Goal: Information Seeking & Learning: Learn about a topic

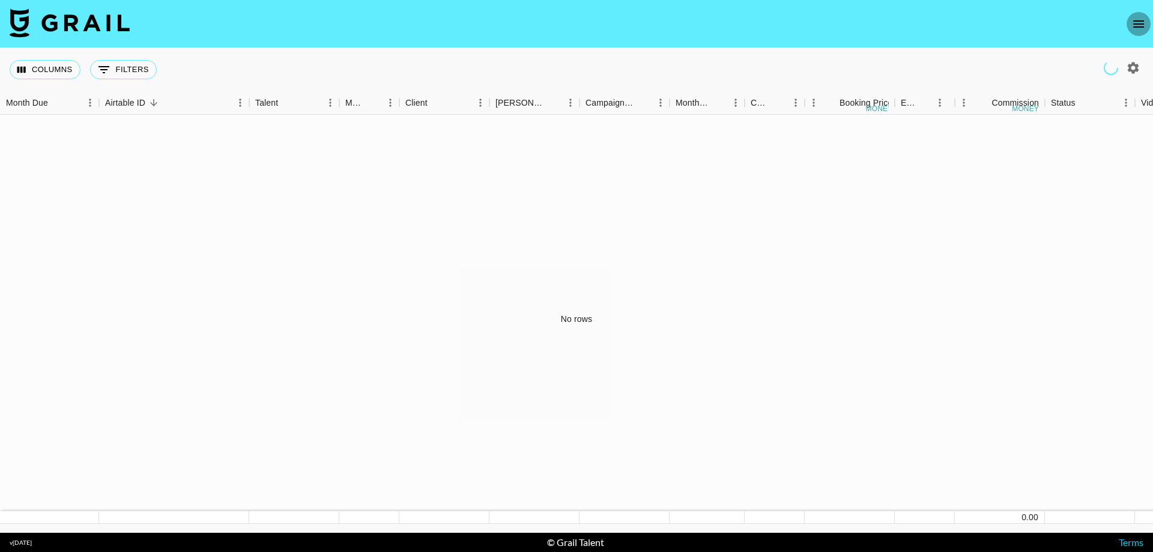
click at [1136, 26] on icon "open drawer" at bounding box center [1139, 24] width 14 height 14
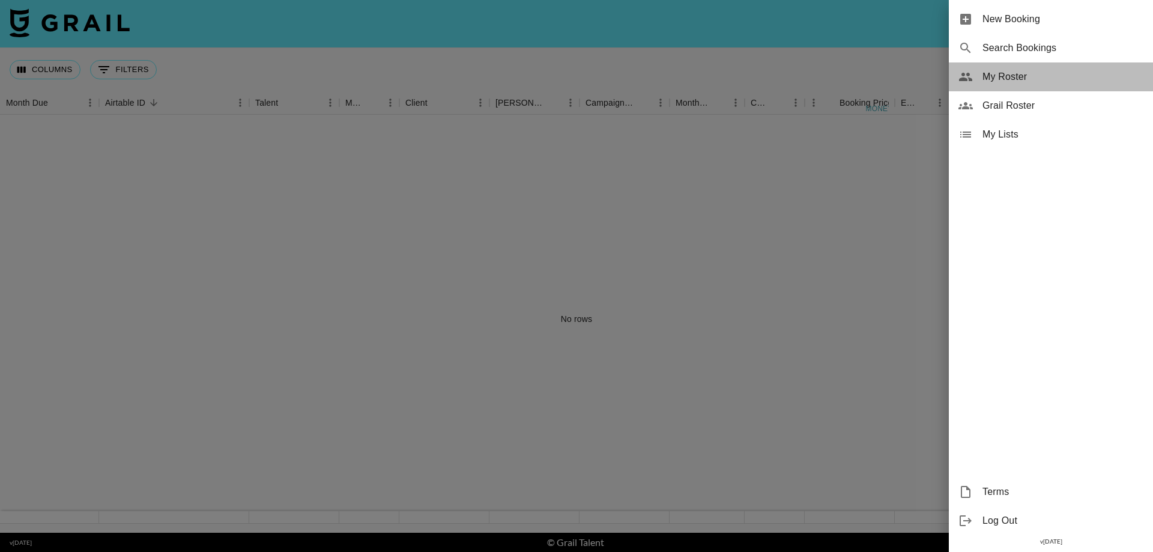
click at [1025, 77] on span "My Roster" at bounding box center [1063, 77] width 161 height 14
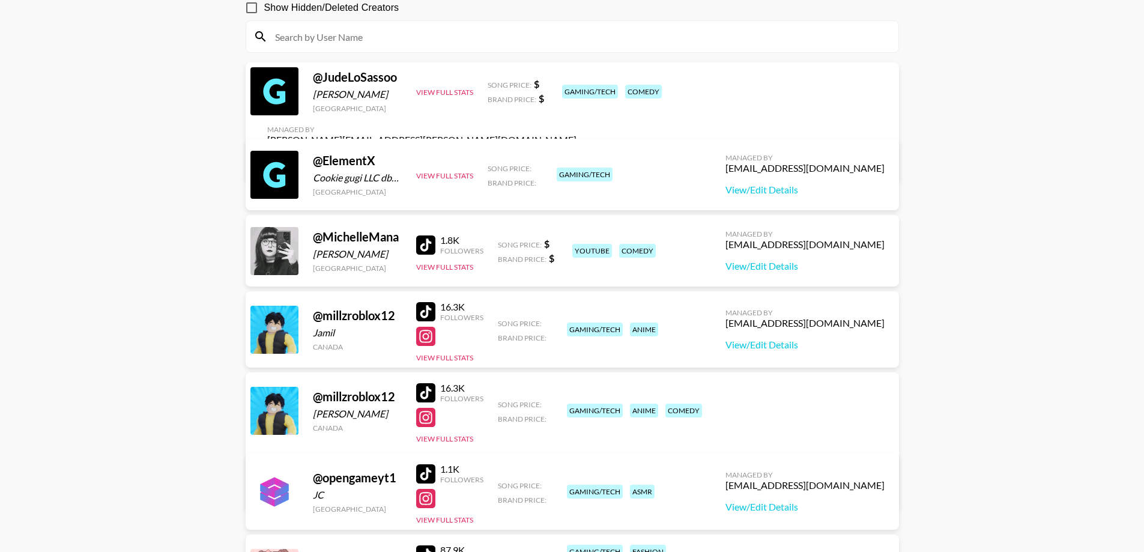
scroll to position [337, 0]
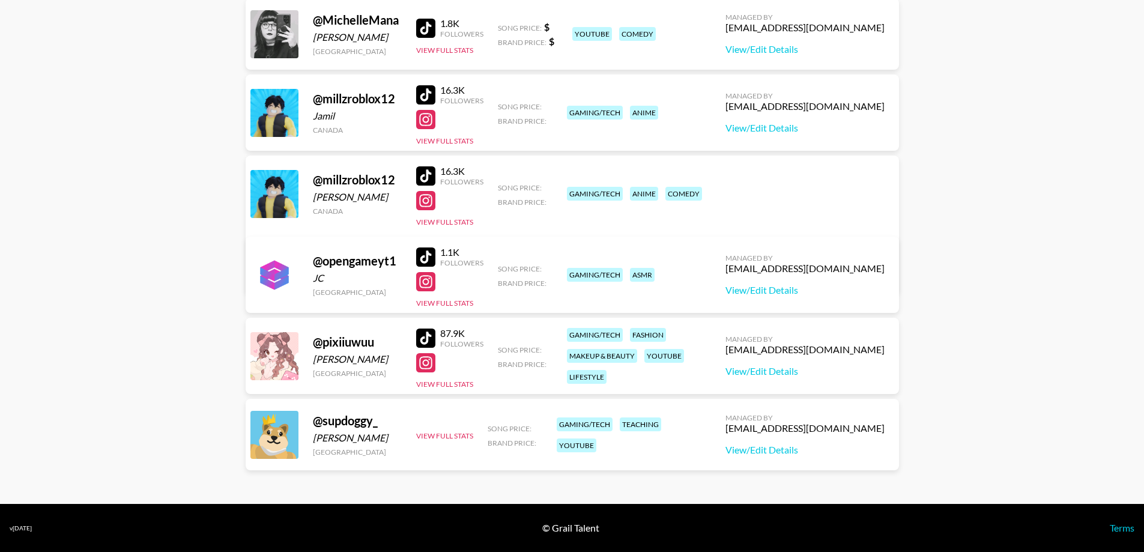
drag, startPoint x: 354, startPoint y: 426, endPoint x: 337, endPoint y: 425, distance: 16.8
click at [352, 426] on div "@ supdoggy_" at bounding box center [357, 420] width 89 height 15
drag, startPoint x: 275, startPoint y: 436, endPoint x: 425, endPoint y: 447, distance: 150.0
click at [411, 458] on div "@ supdoggy_ [PERSON_NAME] [GEOGRAPHIC_DATA] View Full Stats Song Price: Brand P…" at bounding box center [573, 434] width 654 height 71
click at [443, 434] on button "View Full Stats" at bounding box center [444, 435] width 57 height 9
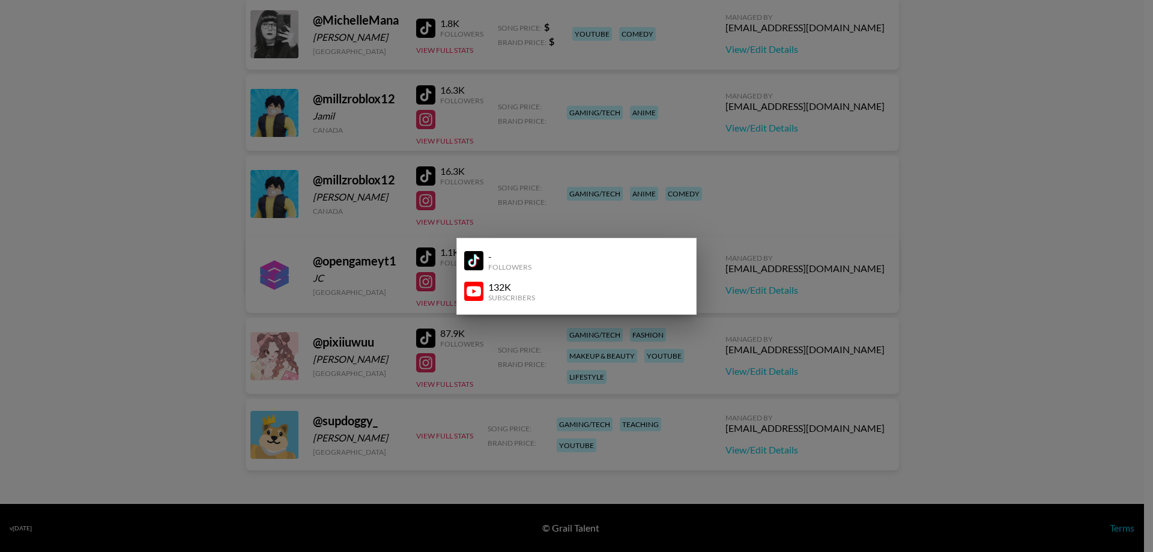
click at [474, 163] on div at bounding box center [576, 276] width 1153 height 552
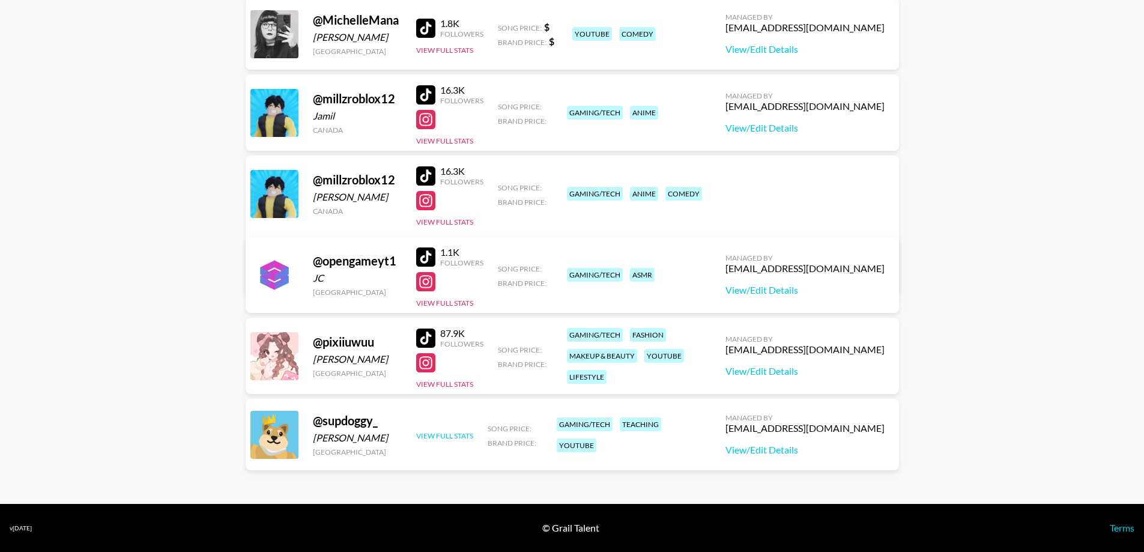
scroll to position [37, 0]
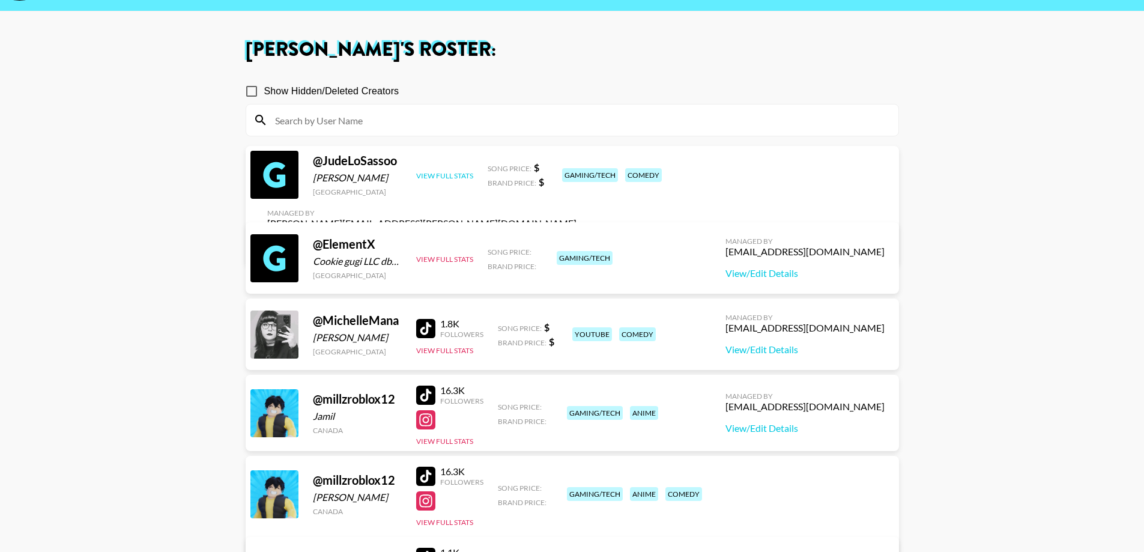
click at [449, 178] on button "View Full Stats" at bounding box center [444, 175] width 57 height 9
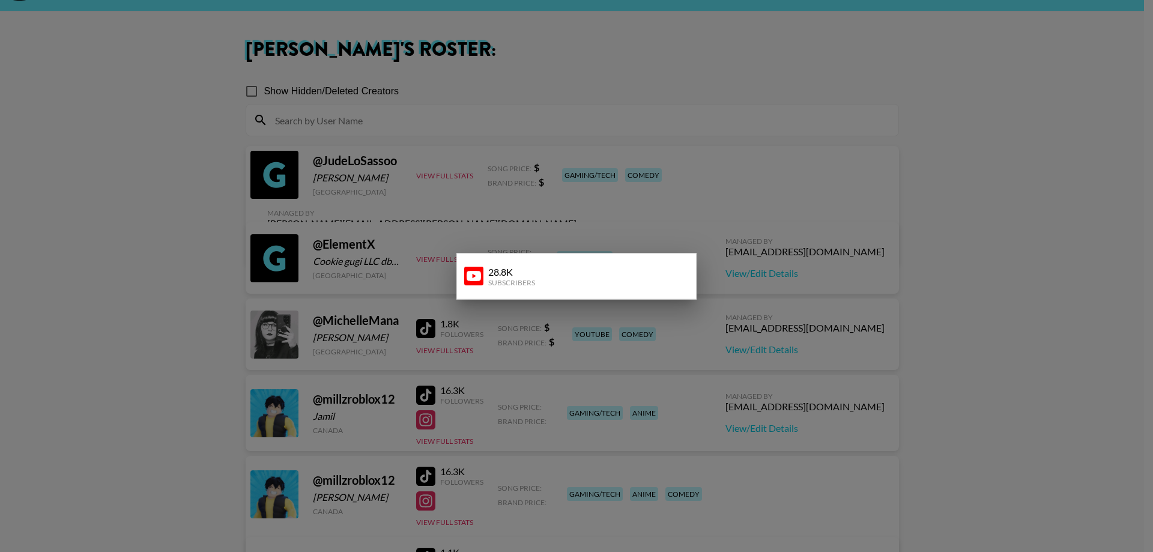
click at [501, 270] on div "28.8K" at bounding box center [511, 272] width 47 height 12
click at [403, 234] on div at bounding box center [576, 276] width 1153 height 552
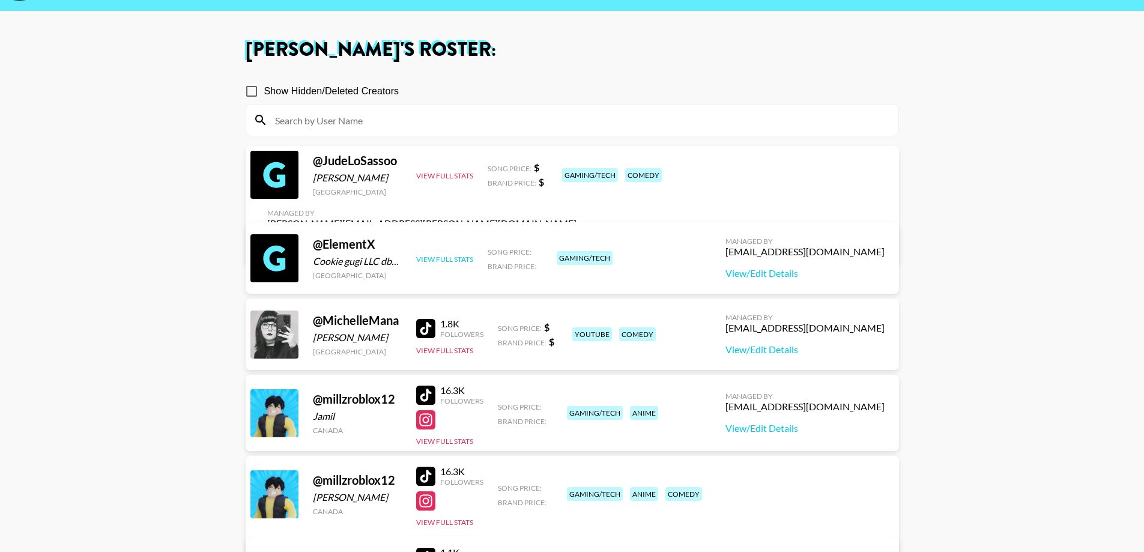
click at [428, 255] on button "View Full Stats" at bounding box center [444, 259] width 57 height 9
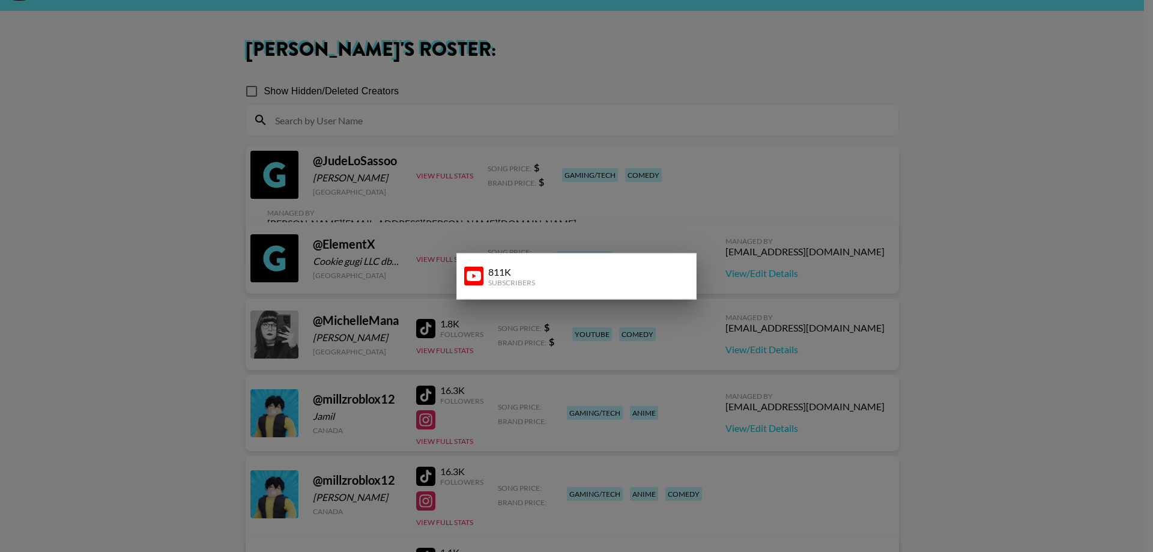
click at [420, 305] on div at bounding box center [576, 276] width 1153 height 552
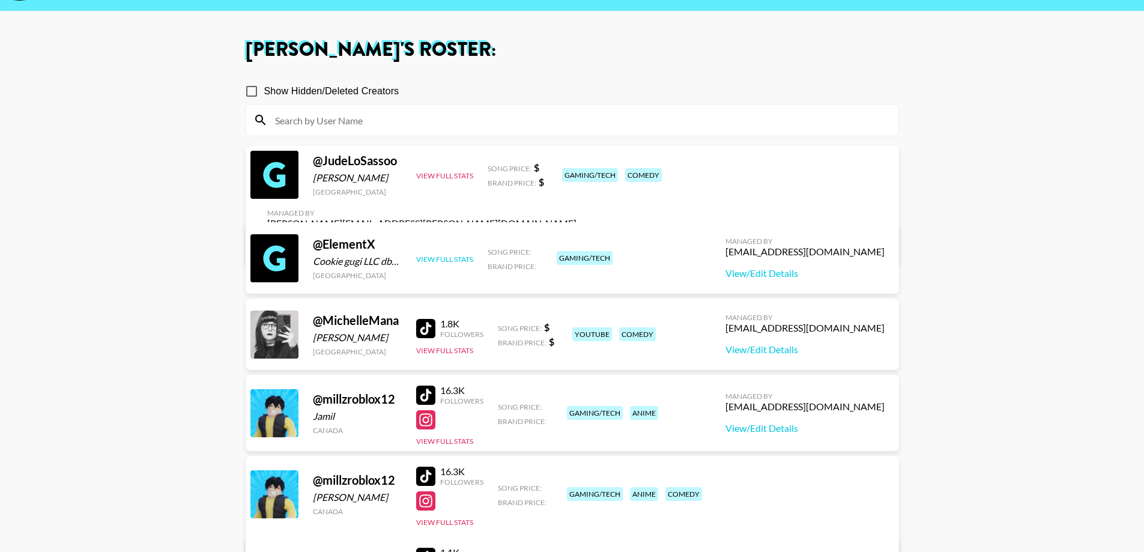
click at [438, 260] on button "View Full Stats" at bounding box center [444, 259] width 57 height 9
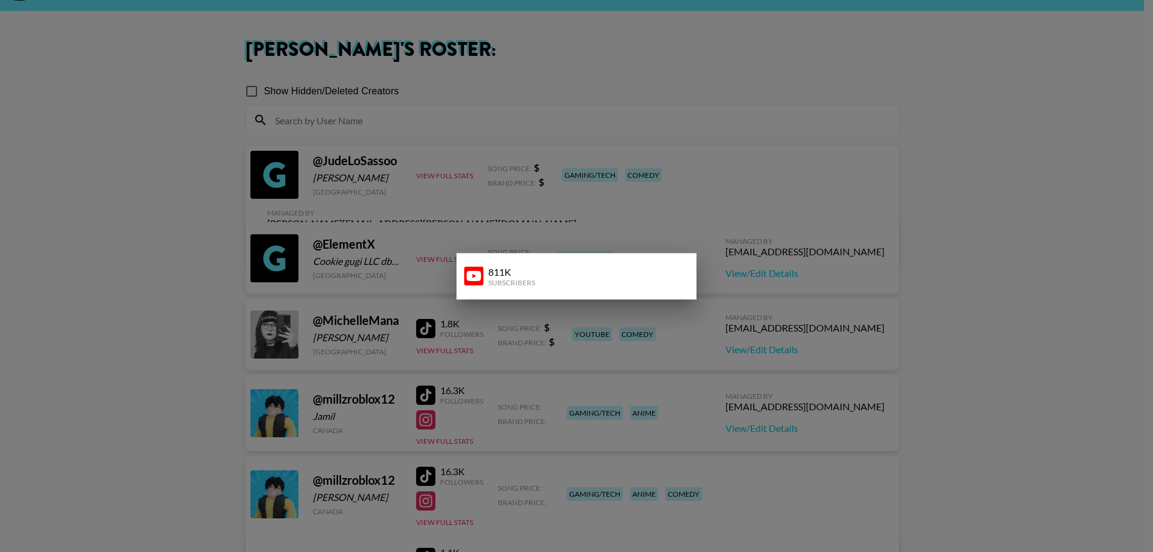
click at [521, 269] on div "811K" at bounding box center [511, 272] width 47 height 12
click at [416, 223] on div at bounding box center [576, 276] width 1153 height 552
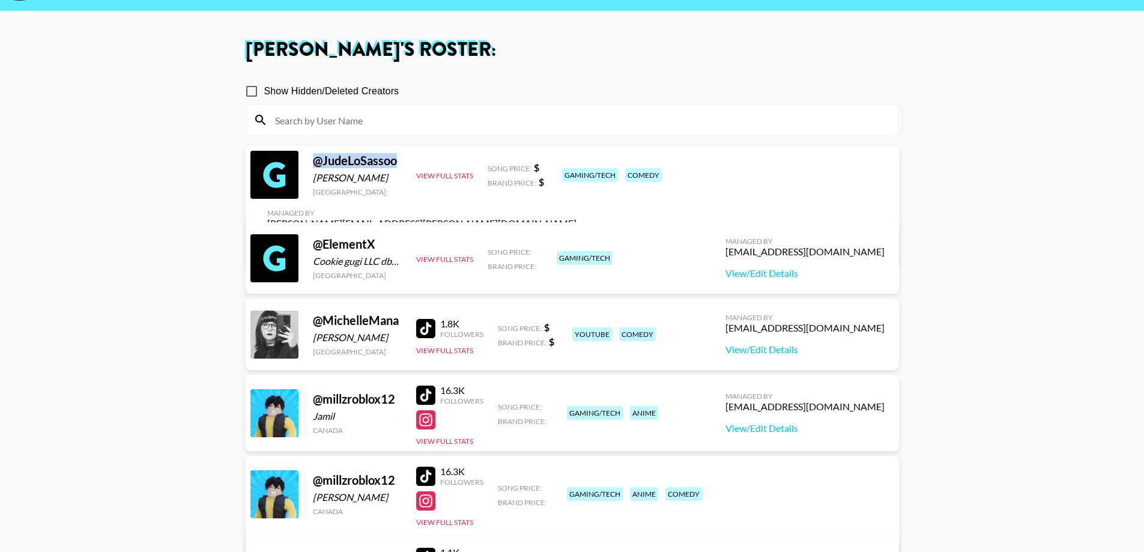
drag, startPoint x: 405, startPoint y: 168, endPoint x: 314, endPoint y: 169, distance: 90.7
click at [314, 169] on div "@ JudeLoSassoo [PERSON_NAME] [GEOGRAPHIC_DATA] View Full Stats Song Price: $ Br…" at bounding box center [573, 206] width 654 height 120
copy div "@ JudeLoSassoo"
click at [435, 180] on button "View Full Stats" at bounding box center [444, 175] width 57 height 9
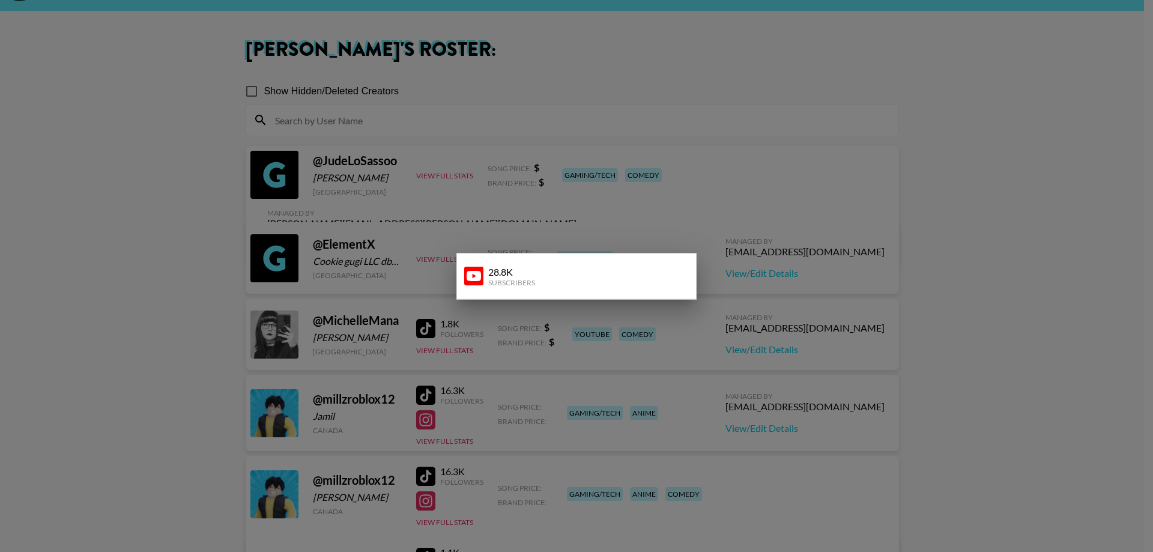
drag, startPoint x: 541, startPoint y: 71, endPoint x: 419, endPoint y: 0, distance: 141.6
click at [541, 70] on div at bounding box center [576, 276] width 1153 height 552
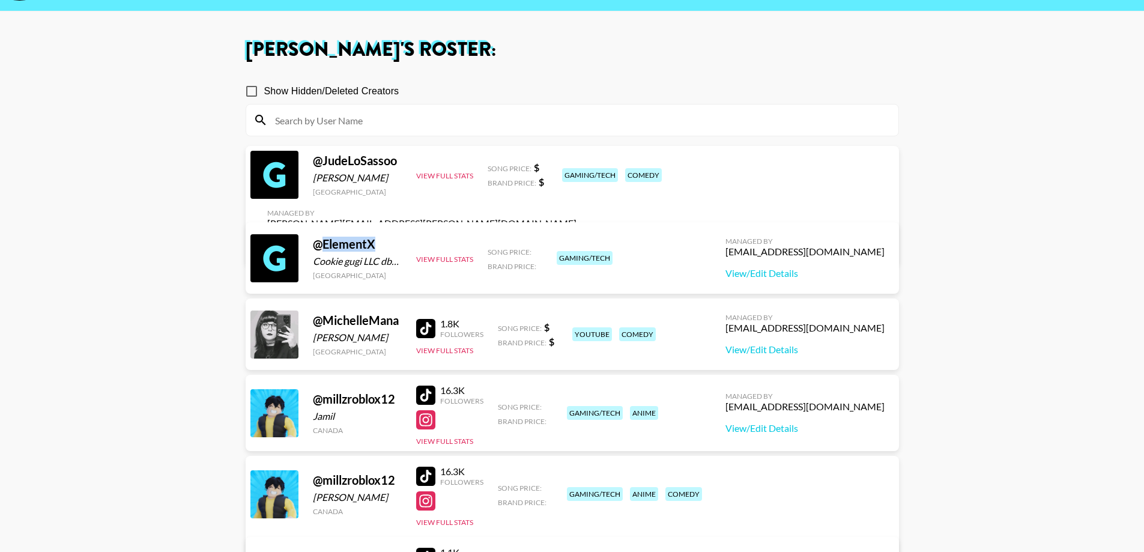
drag, startPoint x: 384, startPoint y: 244, endPoint x: 318, endPoint y: 247, distance: 66.7
click at [318, 247] on div "@ ElementX" at bounding box center [357, 244] width 89 height 15
copy div "ElementX"
click at [229, 247] on main "[PERSON_NAME] 's Roster: Show Hidden/Deleted Creators @ JudeLoSassoo [PERSON_NA…" at bounding box center [572, 407] width 1144 height 793
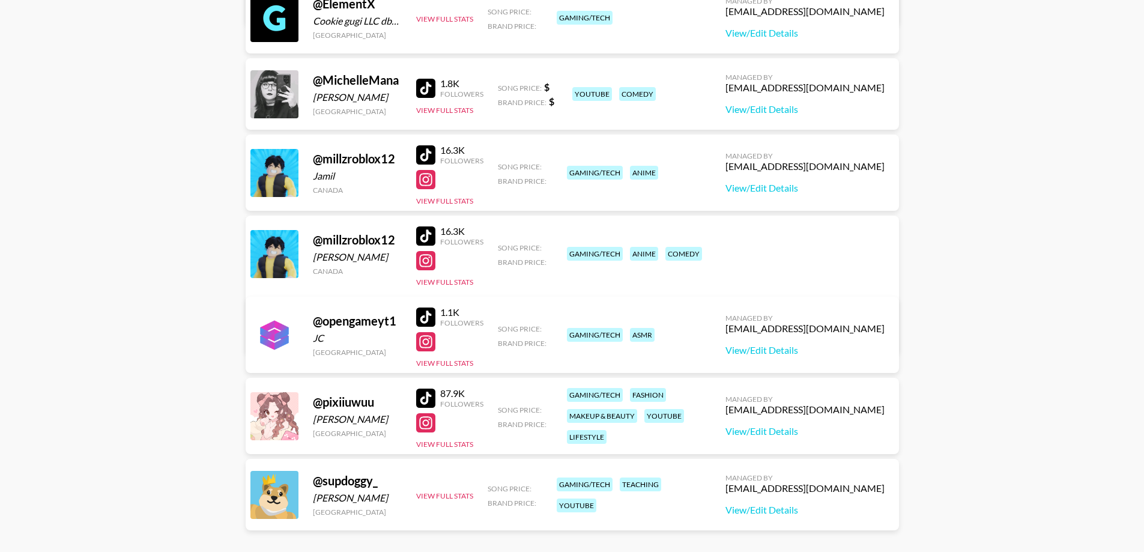
scroll to position [337, 0]
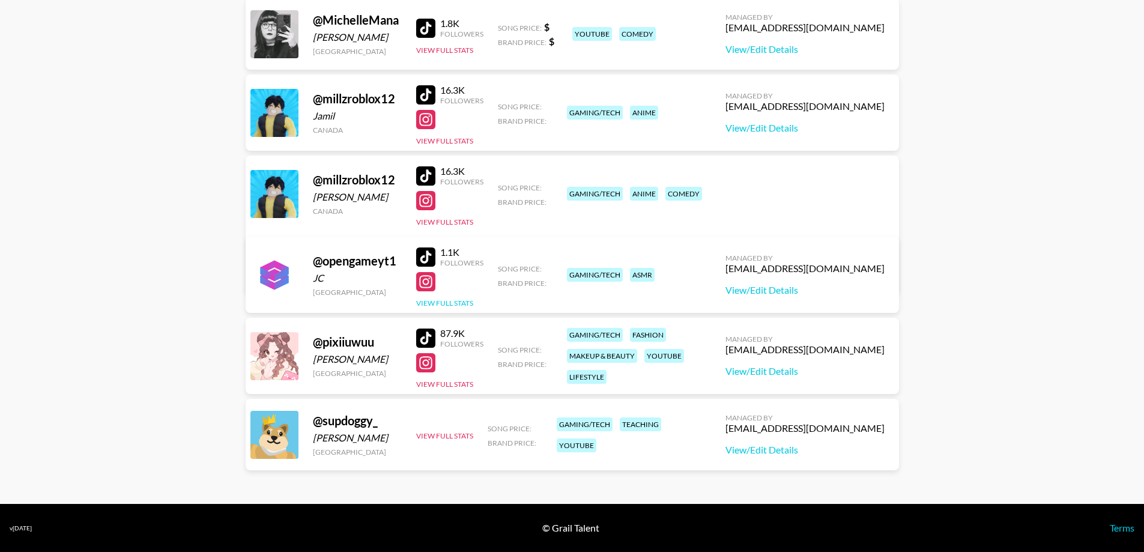
click at [437, 300] on button "View Full Stats" at bounding box center [444, 303] width 57 height 9
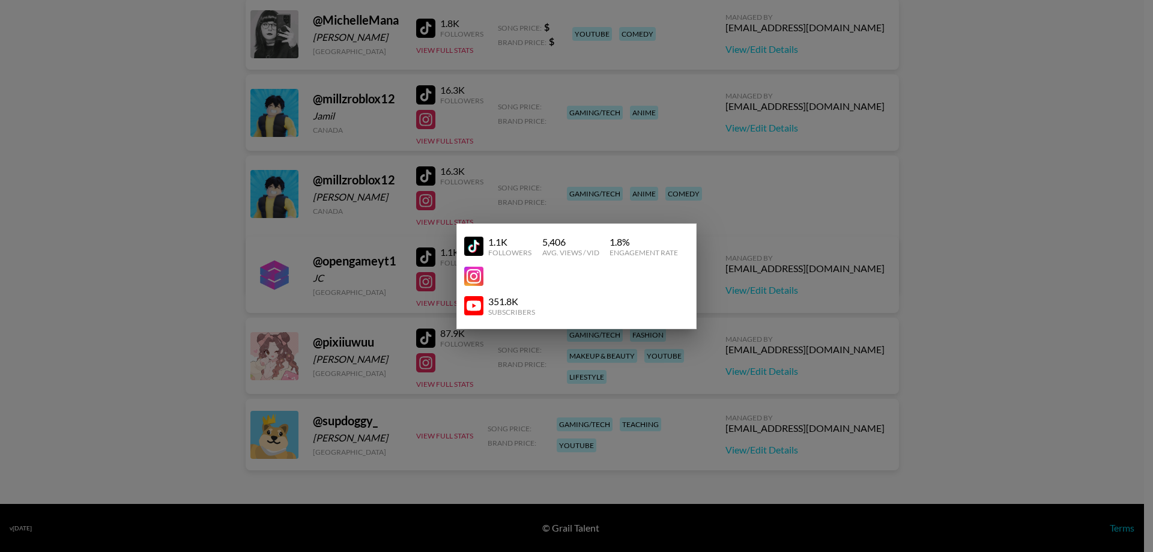
click at [484, 368] on div at bounding box center [576, 276] width 1153 height 552
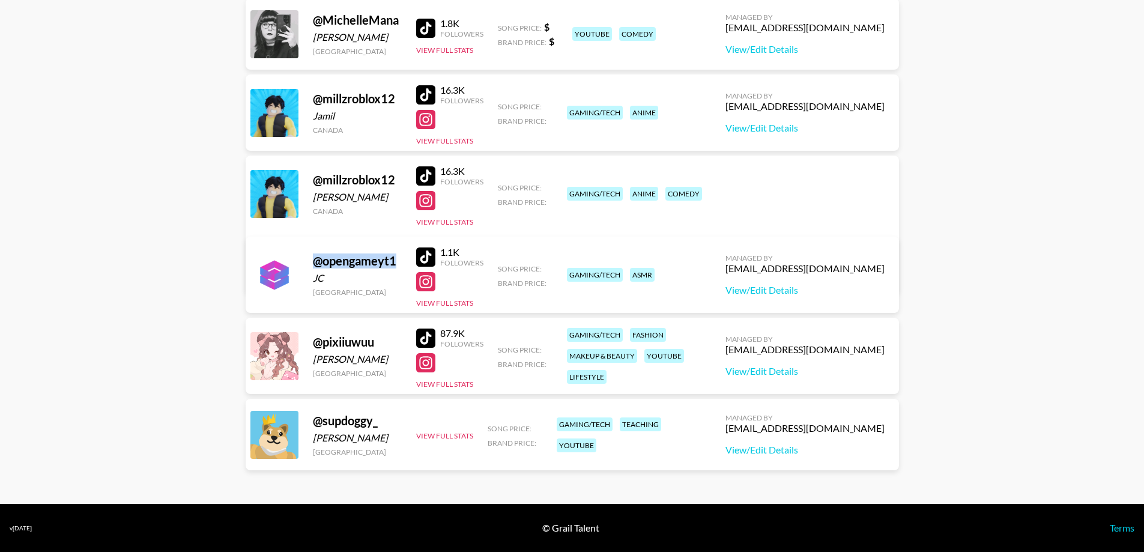
drag, startPoint x: 399, startPoint y: 260, endPoint x: 300, endPoint y: 263, distance: 99.1
click at [300, 263] on div "@ opengameyt1 JC [GEOGRAPHIC_DATA] 1.1K Followers View Full Stats Song Price: B…" at bounding box center [573, 275] width 654 height 76
copy div "@ opengameyt1"
click at [100, 217] on main "[PERSON_NAME] 's Roster: Show Hidden/Deleted Creators @ JudeLoSassoo [PERSON_NA…" at bounding box center [572, 107] width 1144 height 793
drag, startPoint x: 377, startPoint y: 342, endPoint x: 321, endPoint y: 345, distance: 55.9
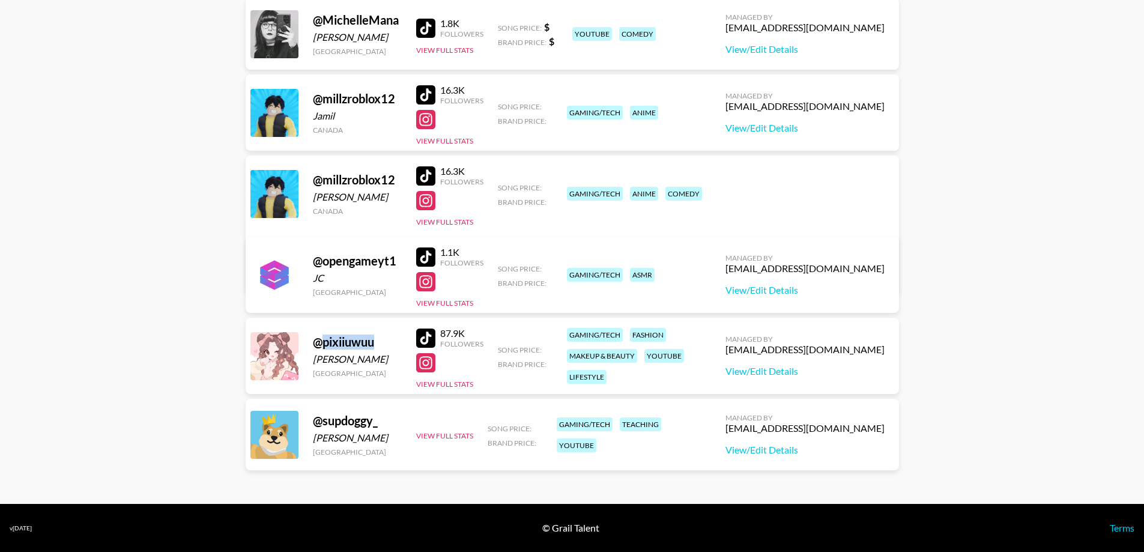
click at [321, 345] on div "@ pixiiuwuu" at bounding box center [357, 342] width 89 height 15
copy div "pixiiuwuu"
click at [175, 344] on main "[PERSON_NAME] 's Roster: Show Hidden/Deleted Creators @ JudeLoSassoo [PERSON_NA…" at bounding box center [572, 107] width 1144 height 793
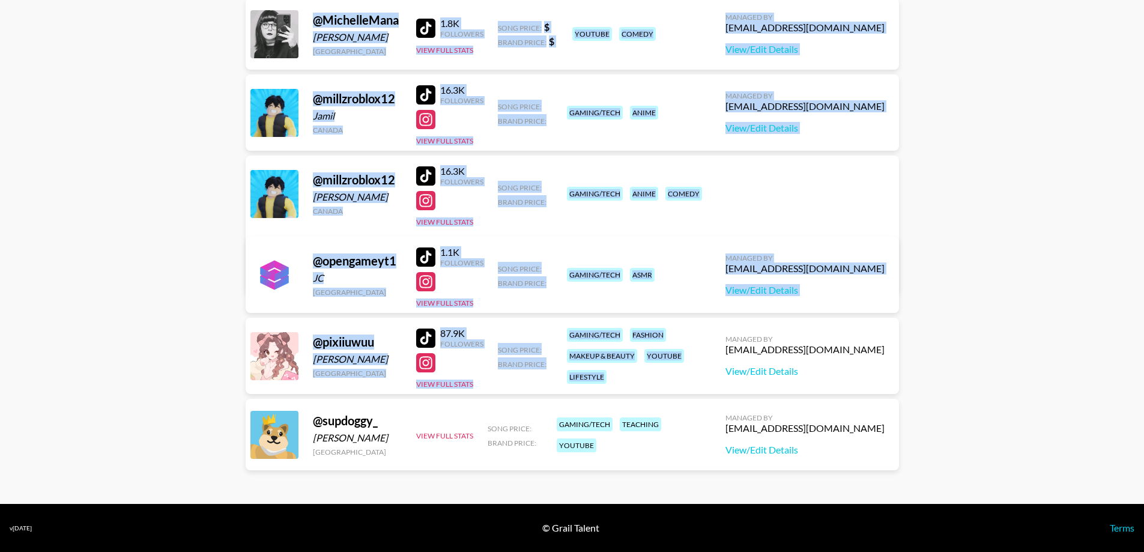
drag, startPoint x: 208, startPoint y: 426, endPoint x: 729, endPoint y: 393, distance: 521.9
click at [714, 396] on main "[PERSON_NAME] 's Roster: Show Hidden/Deleted Creators @ JudeLoSassoo [PERSON_NA…" at bounding box center [572, 107] width 1144 height 793
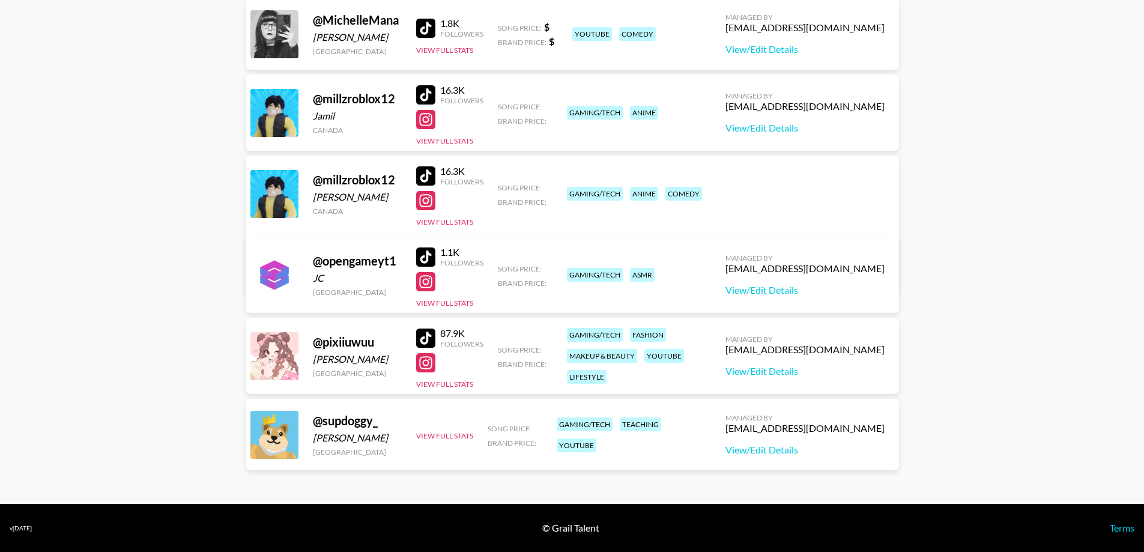
click at [989, 408] on main "[PERSON_NAME] 's Roster: Show Hidden/Deleted Creators @ JudeLoSassoo [PERSON_NA…" at bounding box center [572, 107] width 1144 height 793
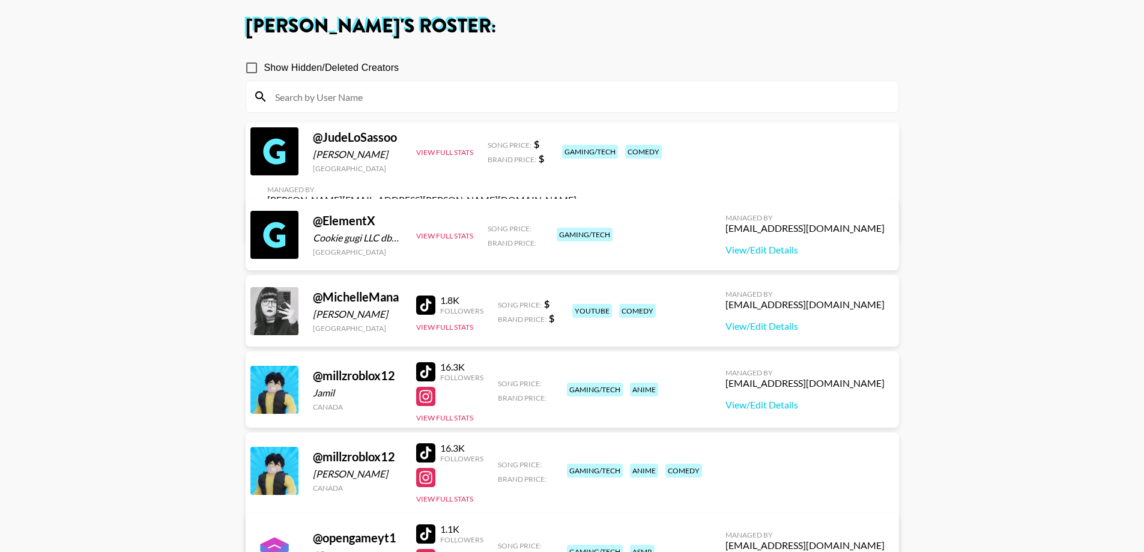
scroll to position [0, 0]
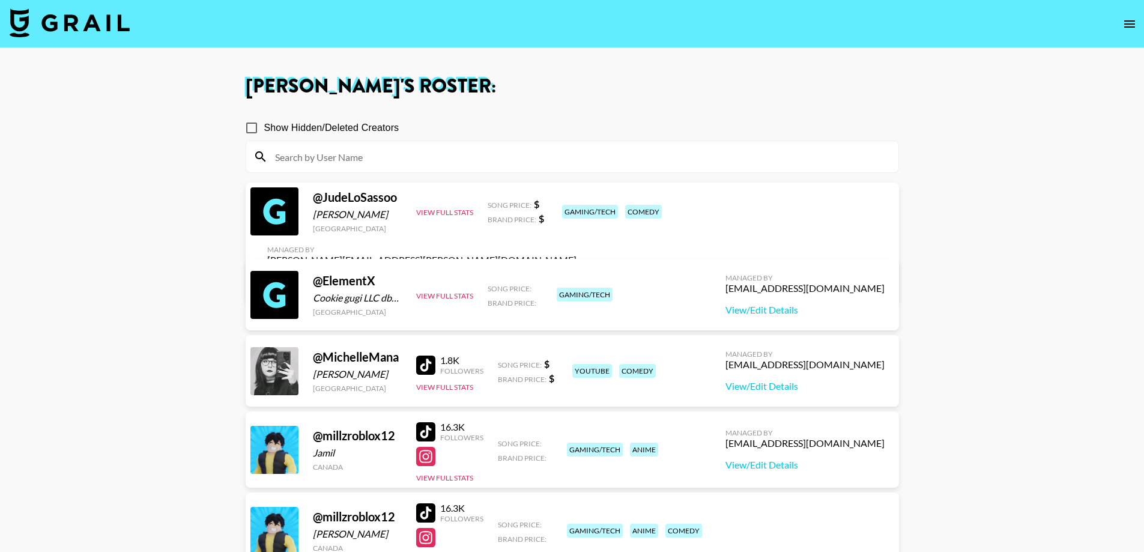
click at [592, 84] on h1 "[PERSON_NAME] 's Roster:" at bounding box center [573, 86] width 654 height 19
click at [1129, 29] on icon "open drawer" at bounding box center [1130, 24] width 14 height 14
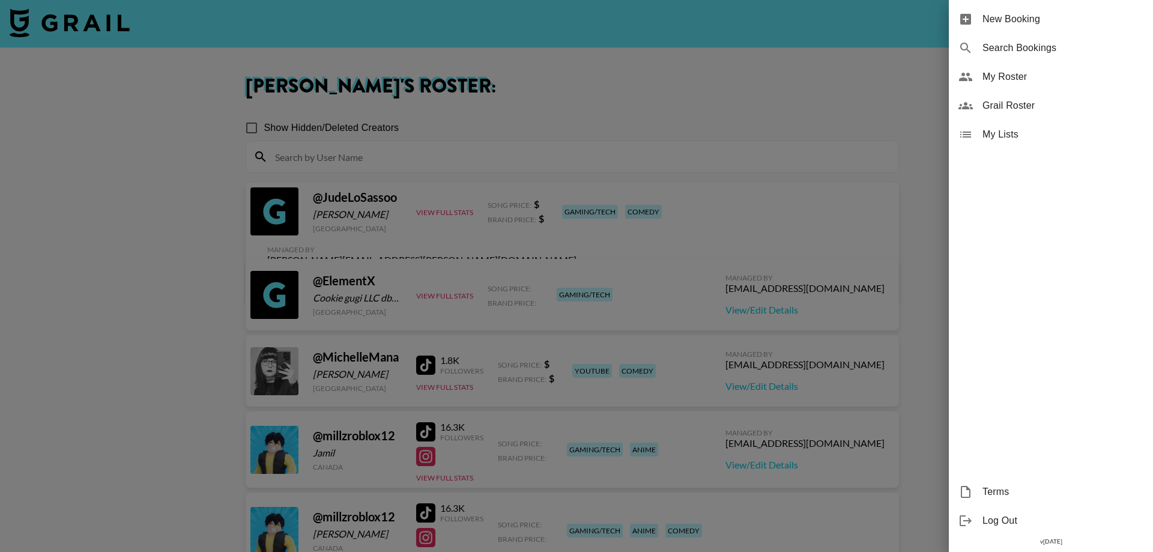
drag, startPoint x: 270, startPoint y: 67, endPoint x: 56, endPoint y: 25, distance: 218.1
click at [260, 65] on div at bounding box center [576, 276] width 1153 height 552
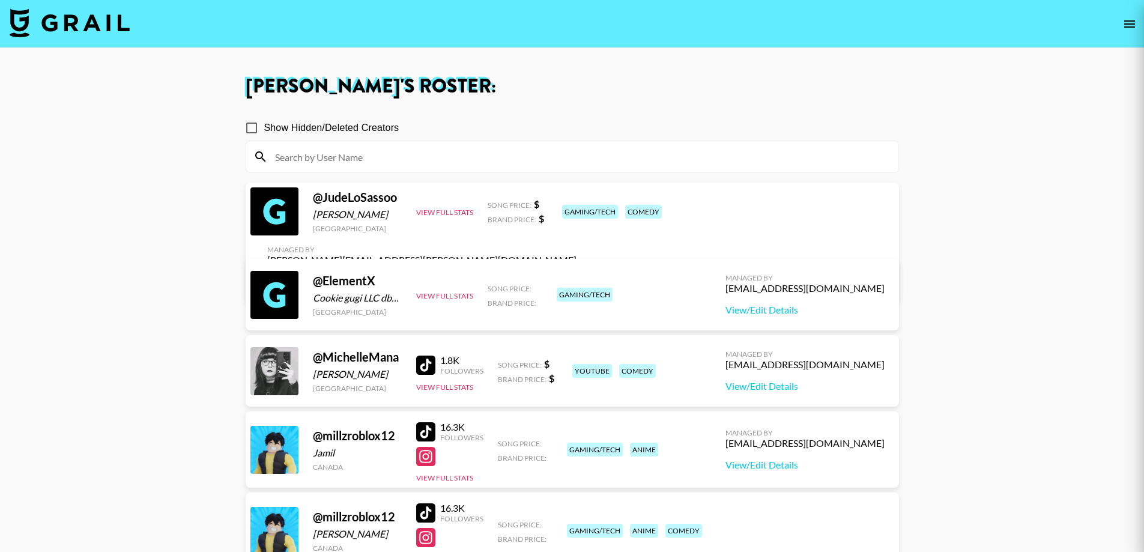
click at [65, 19] on img at bounding box center [70, 22] width 120 height 29
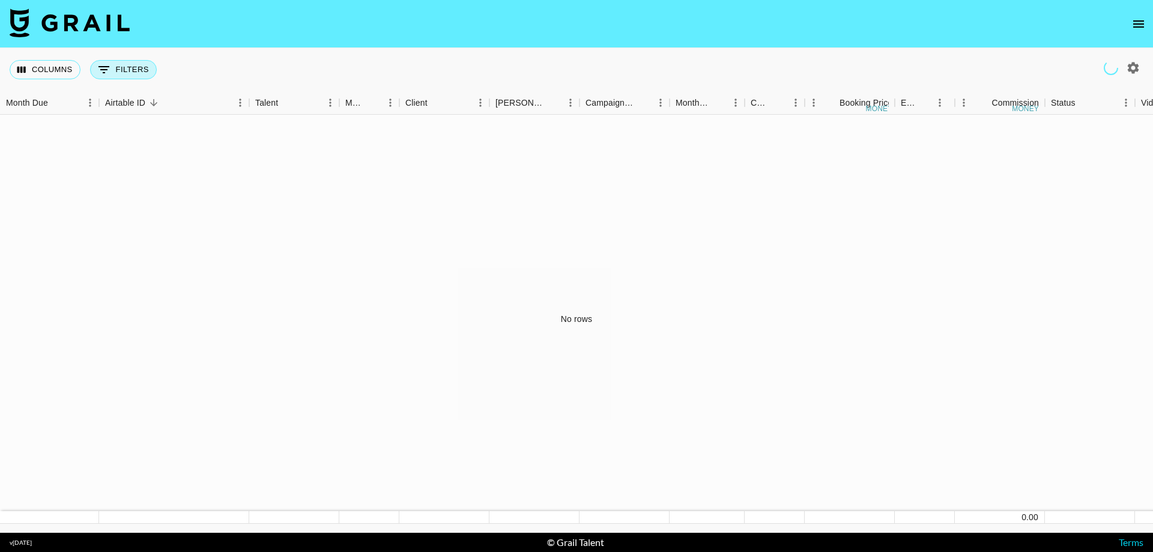
click at [118, 69] on button "0 Filters" at bounding box center [123, 69] width 67 height 19
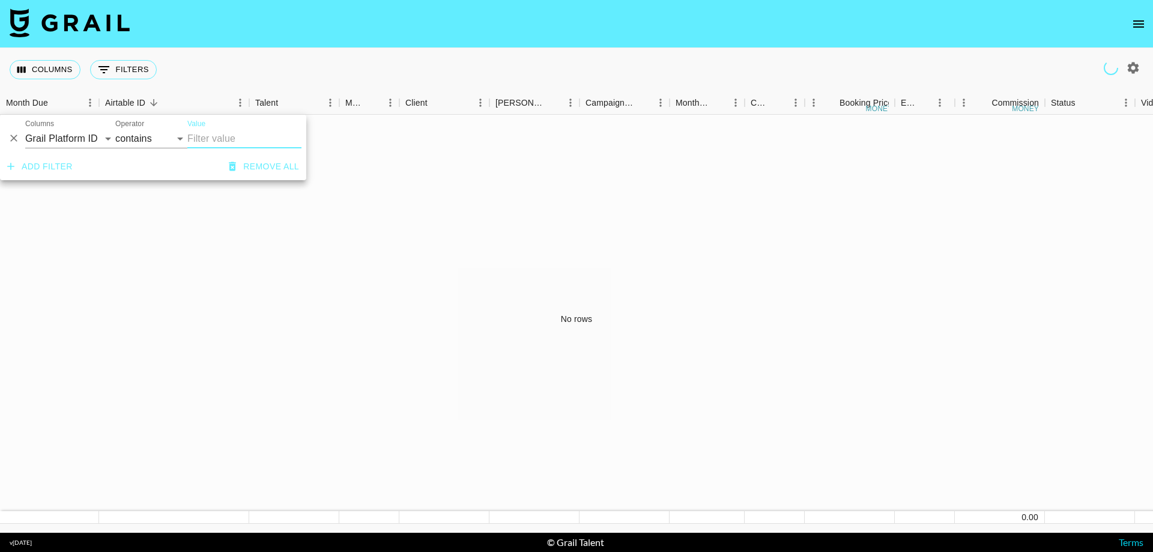
drag, startPoint x: 470, startPoint y: 219, endPoint x: 577, endPoint y: 207, distance: 107.1
click at [479, 219] on div "No rows" at bounding box center [576, 319] width 1153 height 409
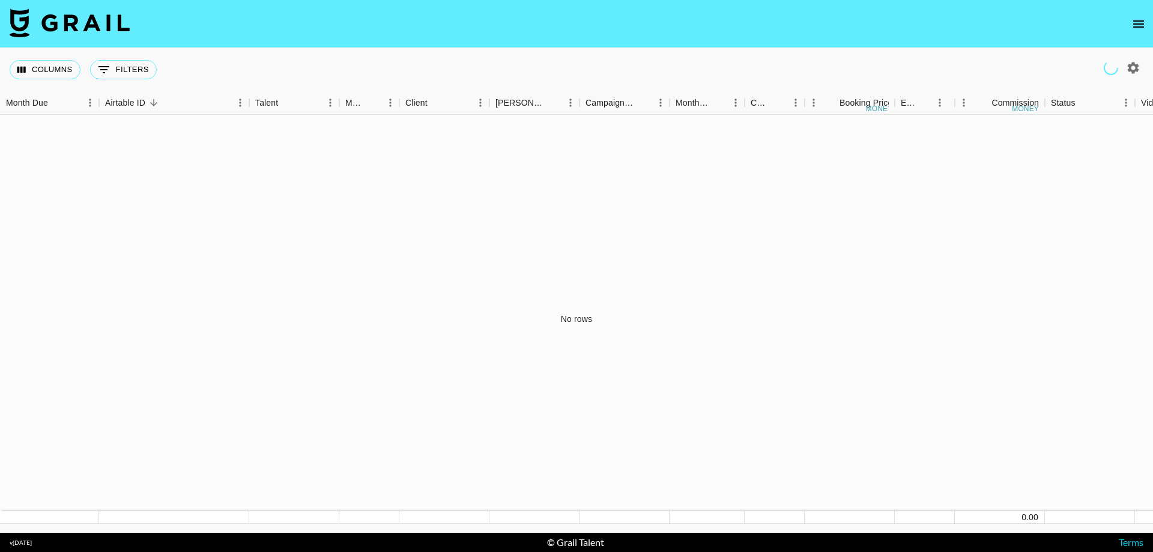
click at [1132, 14] on button "open drawer" at bounding box center [1139, 24] width 24 height 24
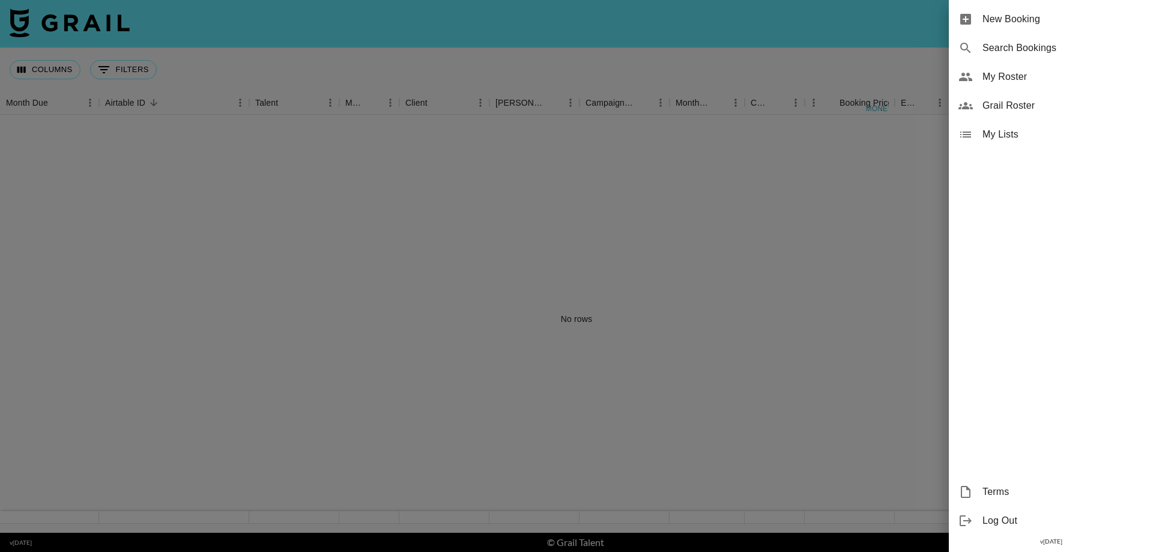
click at [992, 78] on span "My Roster" at bounding box center [1063, 77] width 161 height 14
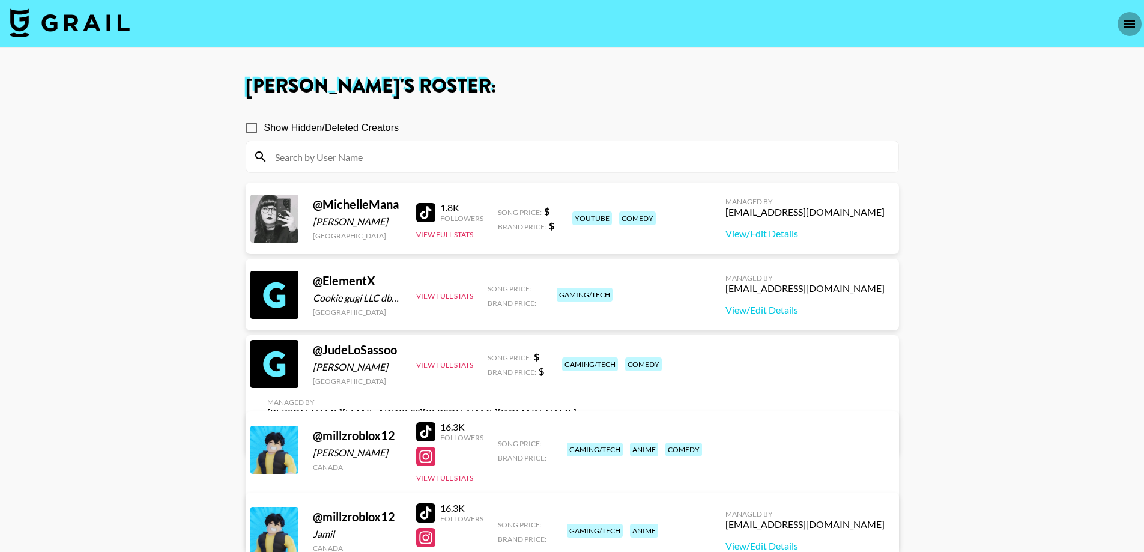
click at [1128, 22] on icon "open drawer" at bounding box center [1130, 24] width 14 height 14
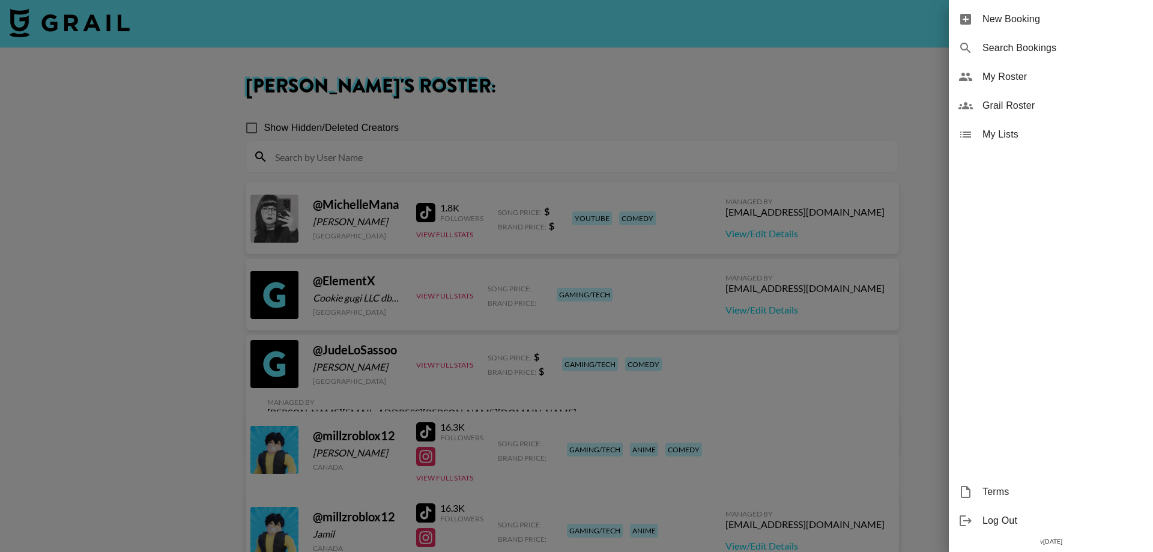
drag, startPoint x: 779, startPoint y: 87, endPoint x: 255, endPoint y: 35, distance: 526.4
click at [761, 88] on div at bounding box center [576, 276] width 1153 height 552
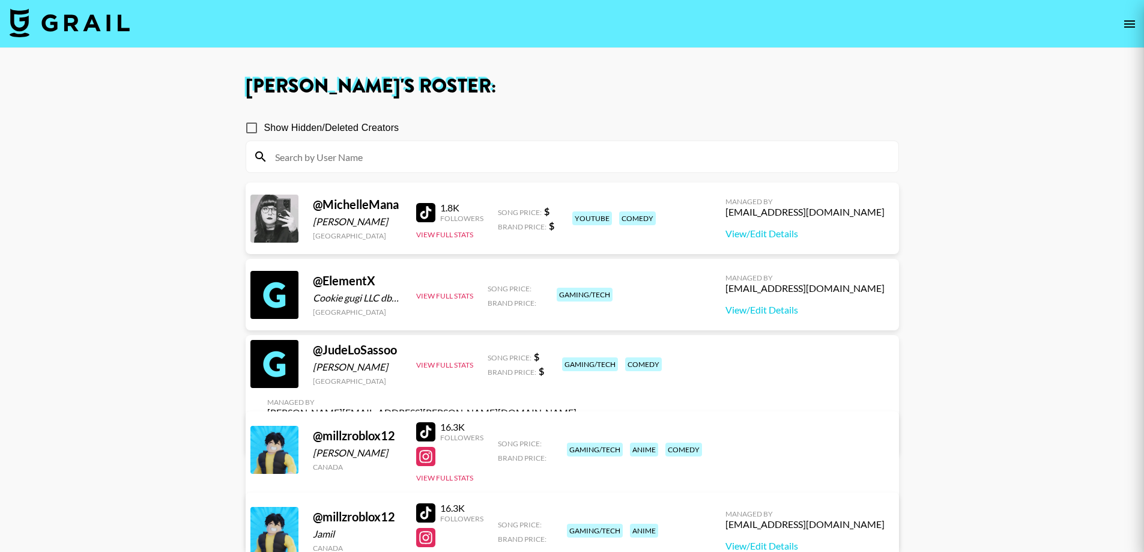
click at [112, 4] on nav at bounding box center [572, 24] width 1144 height 48
click at [91, 21] on img at bounding box center [70, 22] width 120 height 29
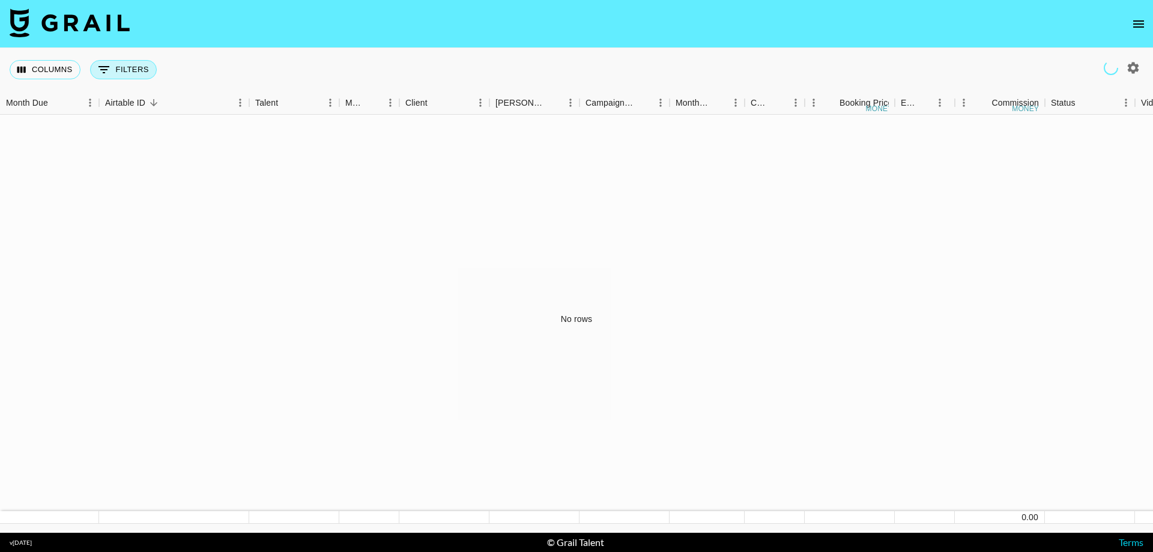
click at [120, 65] on button "0 Filters" at bounding box center [123, 69] width 67 height 19
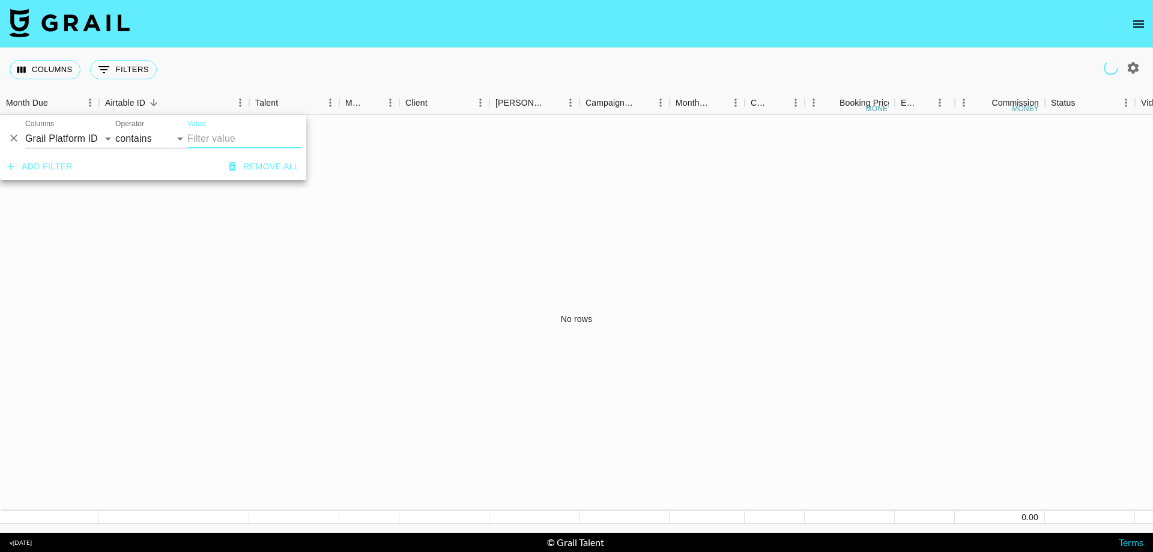
click at [211, 138] on input "Value" at bounding box center [244, 138] width 114 height 19
click at [154, 134] on select "contains equals starts with ends with is empty is not empty is any of" at bounding box center [151, 138] width 72 height 19
click at [249, 138] on input "Value" at bounding box center [244, 138] width 114 height 19
click at [270, 99] on div "Talent" at bounding box center [266, 102] width 23 height 23
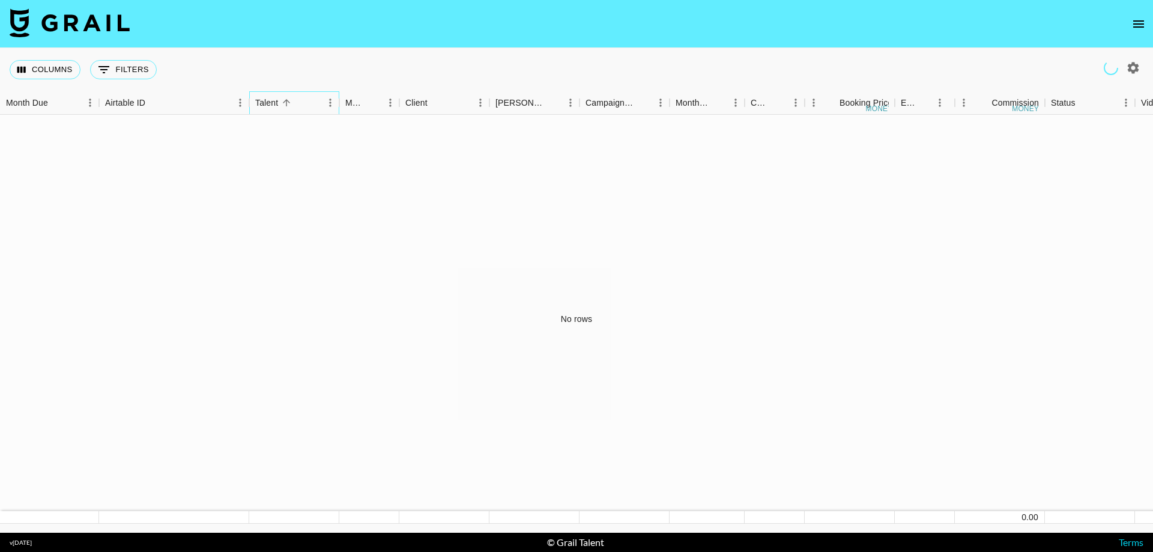
click at [271, 99] on div "Talent" at bounding box center [266, 102] width 23 height 23
click at [274, 101] on div "Talent" at bounding box center [266, 102] width 23 height 23
click at [117, 73] on button "0 Filters" at bounding box center [123, 69] width 67 height 19
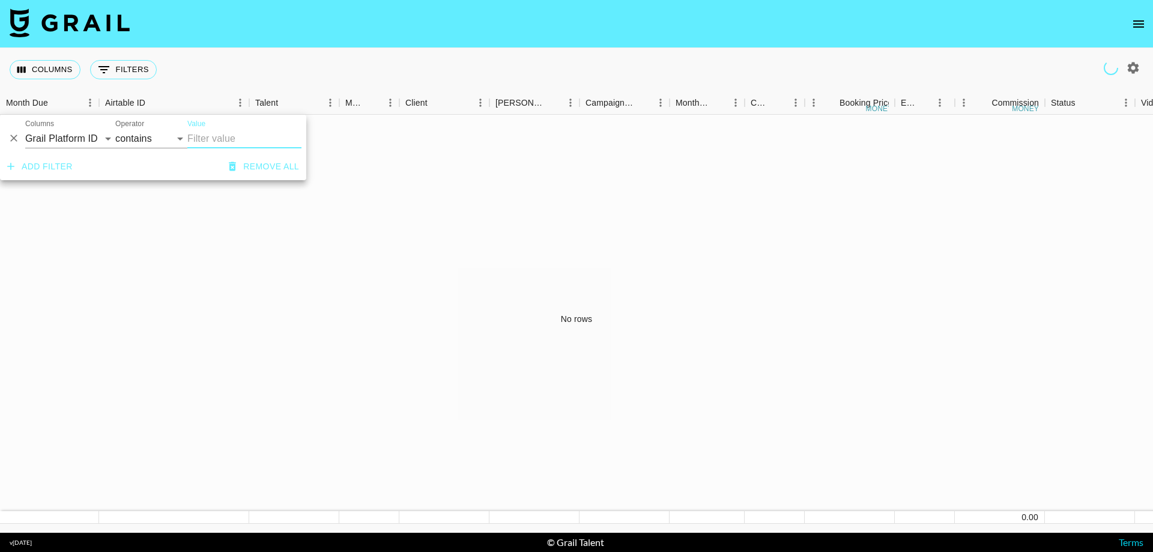
click at [240, 140] on input "Value" at bounding box center [244, 138] width 114 height 19
click at [62, 159] on button "Add filter" at bounding box center [39, 167] width 75 height 22
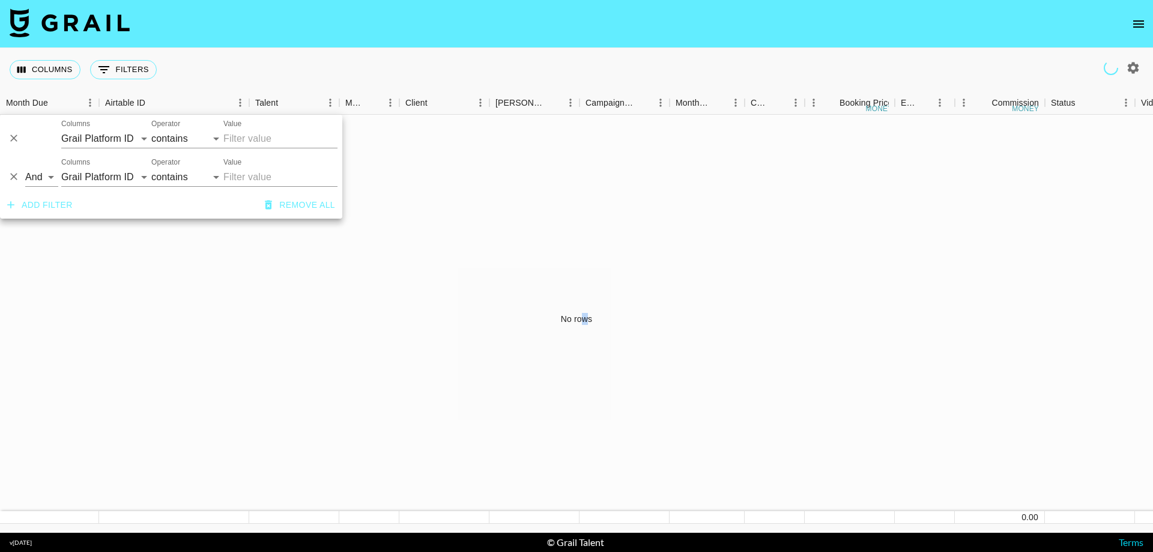
click at [583, 160] on div "No rows" at bounding box center [576, 319] width 1153 height 409
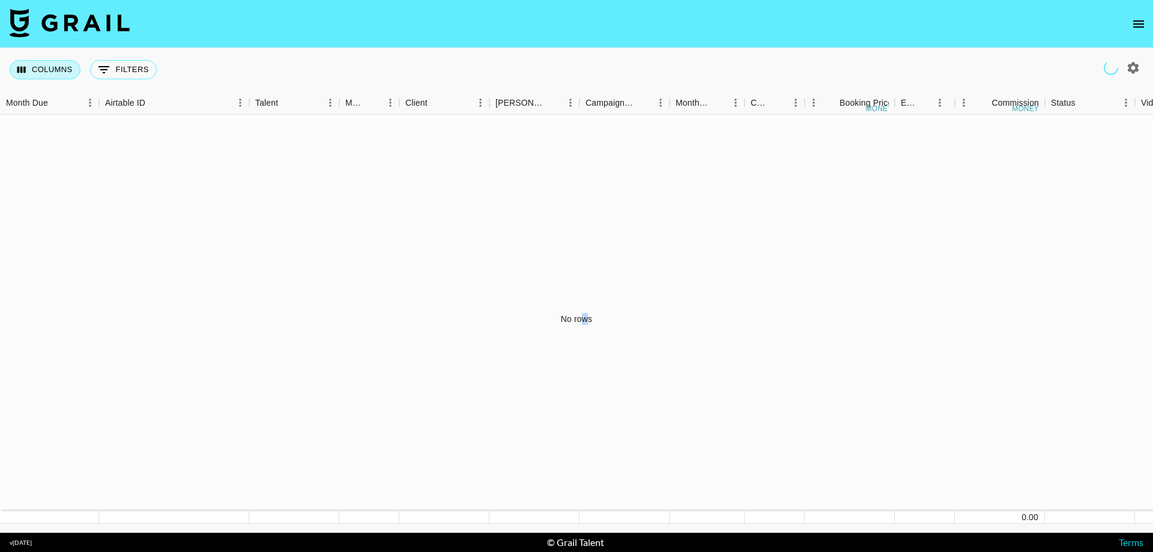
click at [51, 68] on button "Columns" at bounding box center [45, 69] width 71 height 19
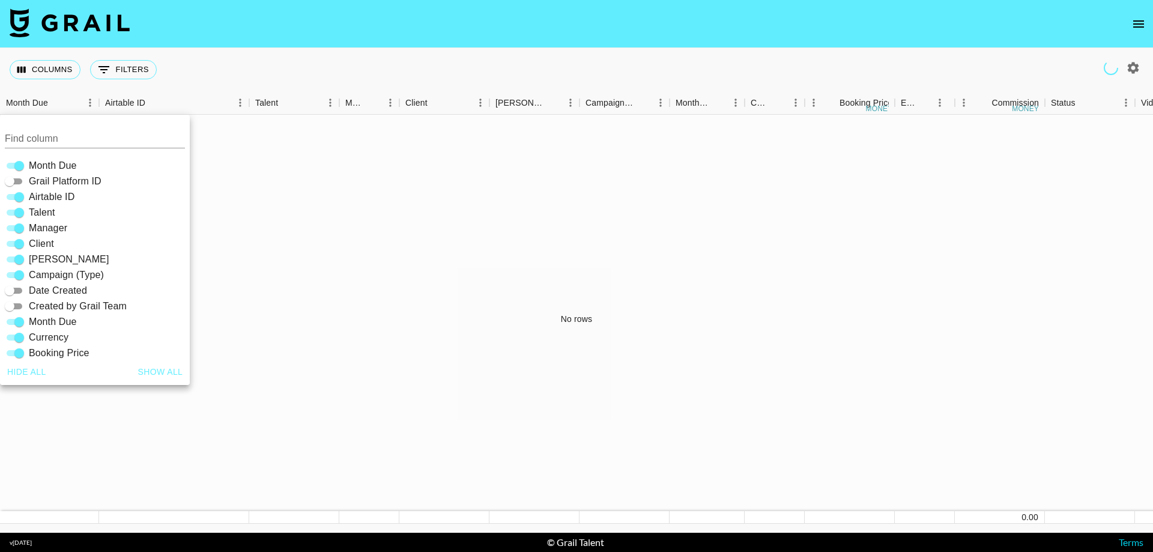
click at [399, 177] on div "No rows" at bounding box center [576, 319] width 1153 height 409
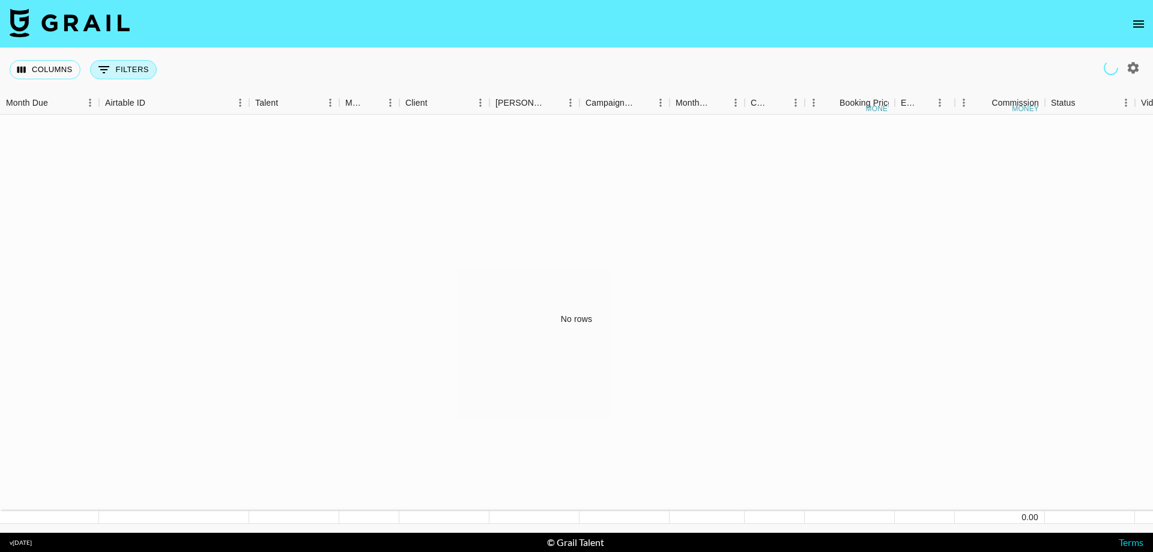
click at [132, 71] on button "0 Filters" at bounding box center [123, 69] width 67 height 19
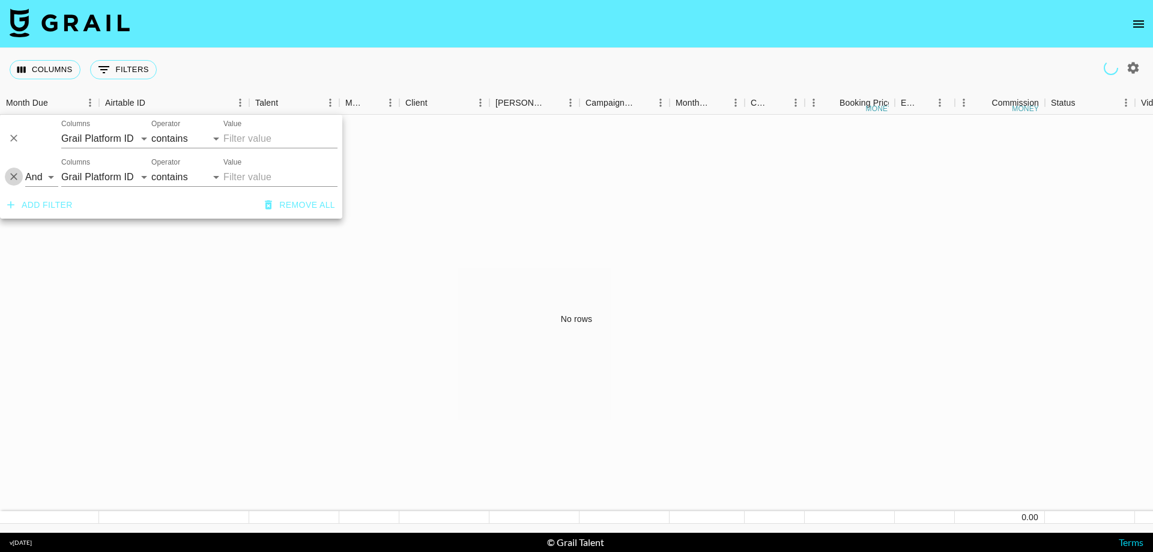
click at [14, 177] on icon "Delete" at bounding box center [13, 177] width 7 height 7
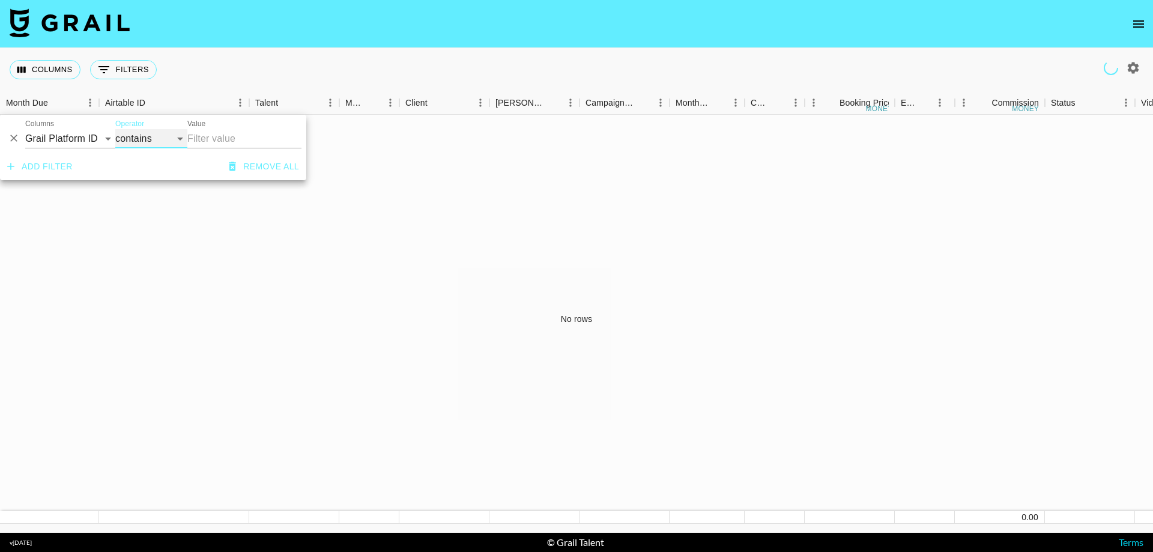
click at [176, 136] on select "contains equals starts with ends with is empty is not empty is any of" at bounding box center [151, 138] width 72 height 19
click at [115, 129] on select "contains equals starts with ends with is empty is not empty is any of" at bounding box center [151, 138] width 72 height 19
click at [177, 137] on select "contains equals starts with ends with is empty is not empty is any of" at bounding box center [151, 138] width 72 height 19
click at [224, 153] on div "And Or Columns Grail Platform ID Airtable ID Talent Manager Client [PERSON_NAME…" at bounding box center [153, 134] width 306 height 38
click at [227, 136] on input "Value" at bounding box center [244, 138] width 114 height 19
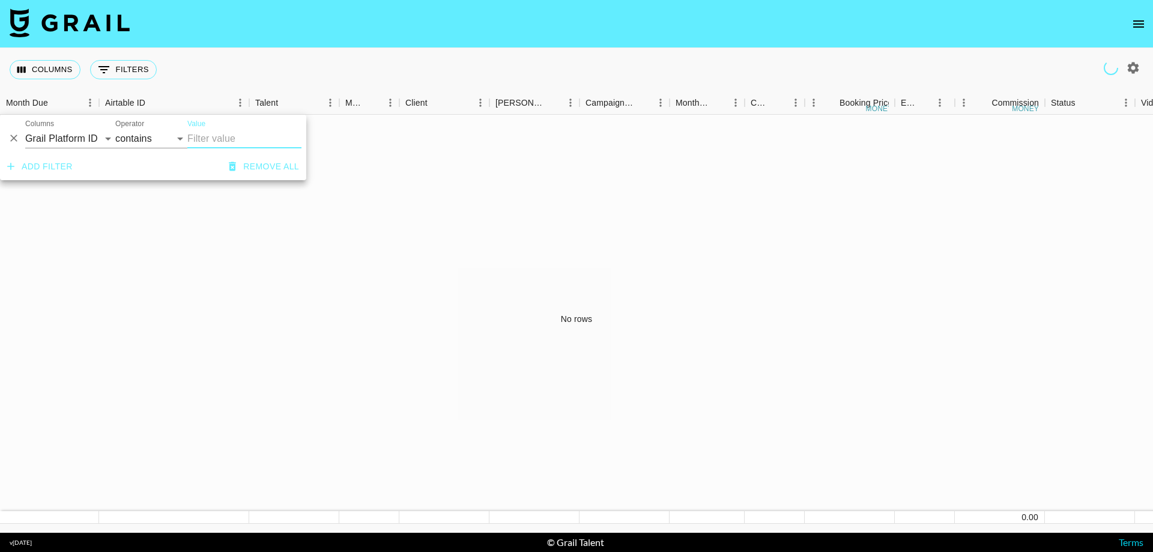
click at [581, 204] on div "No rows" at bounding box center [576, 319] width 1153 height 409
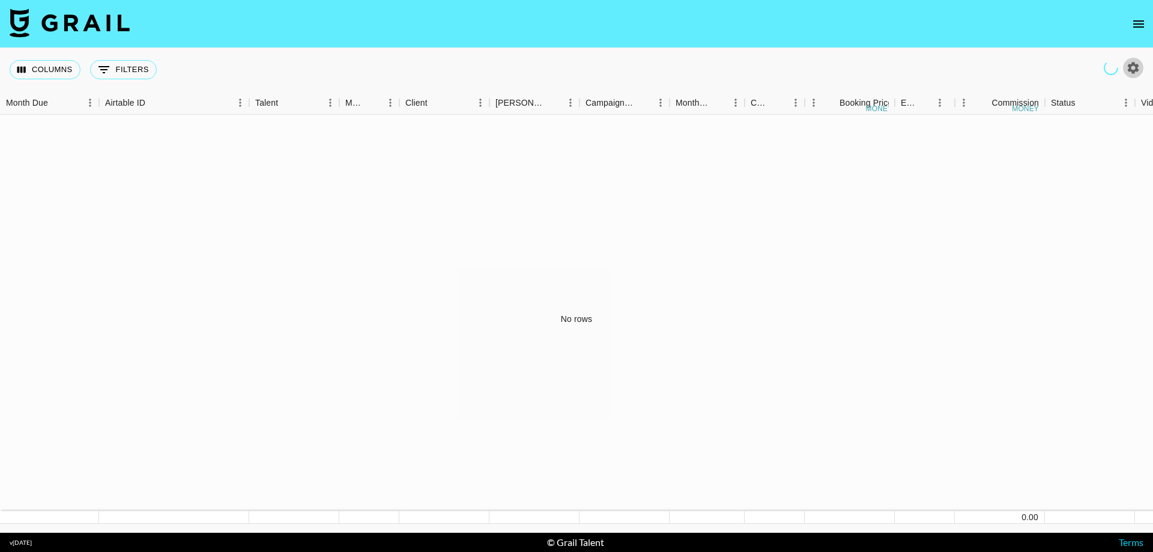
click at [1133, 64] on icon "button" at bounding box center [1133, 67] width 11 height 11
select select "[DATE]"
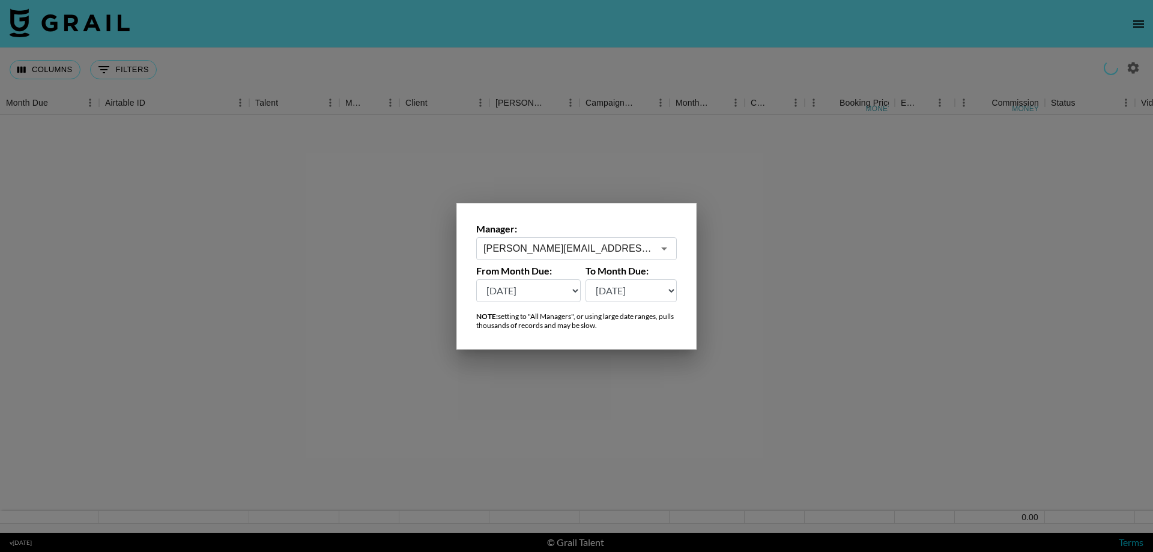
click at [353, 174] on div at bounding box center [576, 276] width 1153 height 552
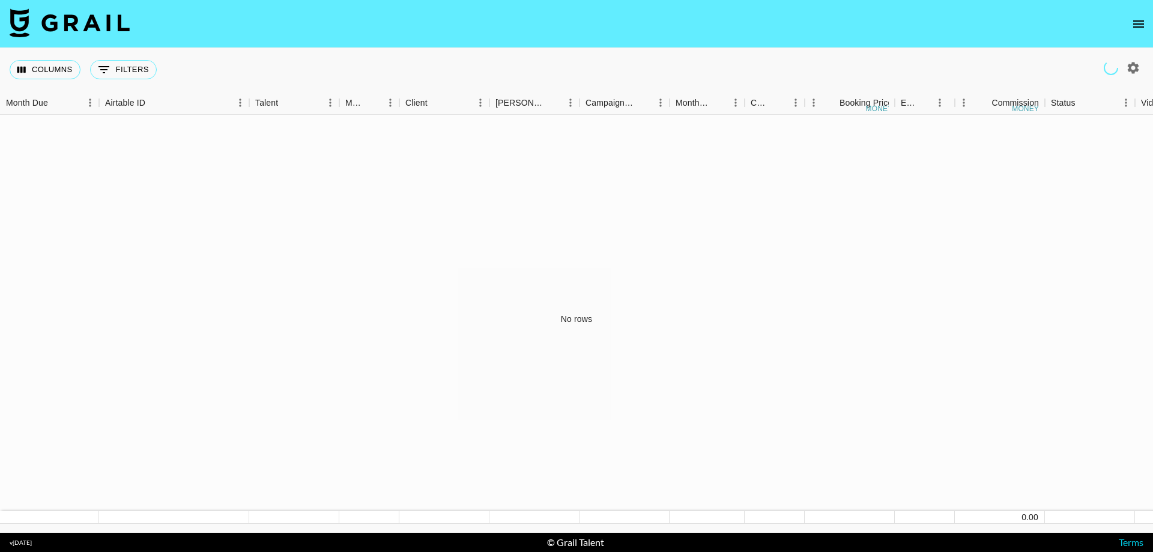
click at [138, 80] on div "Columns 0 Filters + Booking" at bounding box center [86, 69] width 152 height 43
click at [137, 75] on button "0 Filters" at bounding box center [123, 69] width 67 height 19
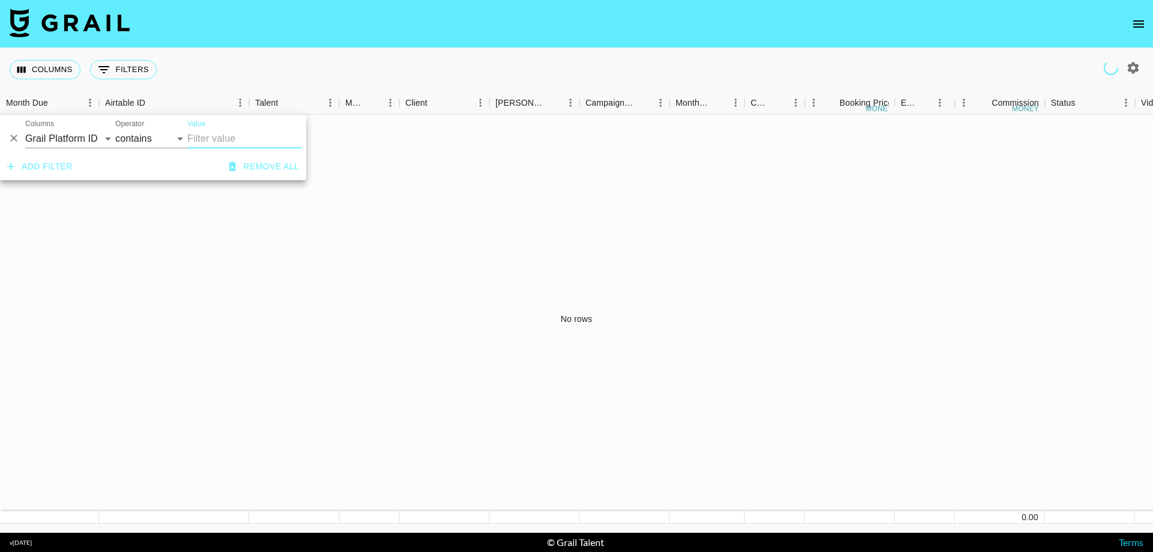
click at [13, 139] on icon "Delete" at bounding box center [13, 138] width 7 height 7
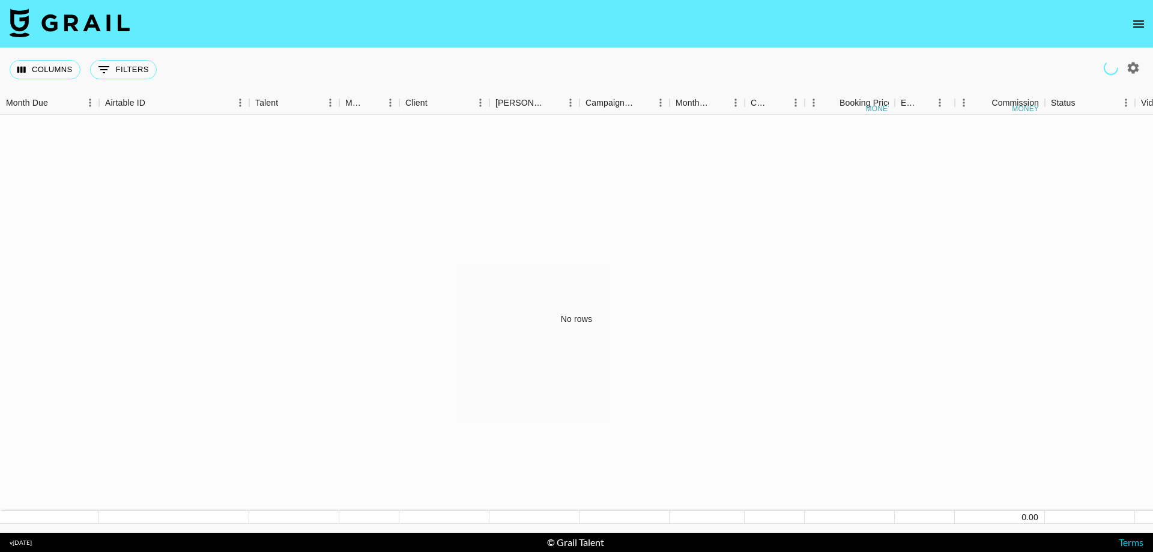
drag, startPoint x: 330, startPoint y: 174, endPoint x: 325, endPoint y: 144, distance: 30.5
click at [330, 174] on div "No rows" at bounding box center [576, 319] width 1153 height 409
drag, startPoint x: 98, startPoint y: 11, endPoint x: 111, endPoint y: 12, distance: 13.2
click at [98, 11] on img at bounding box center [70, 22] width 120 height 29
drag, startPoint x: 1135, startPoint y: 27, endPoint x: 1128, endPoint y: 28, distance: 6.7
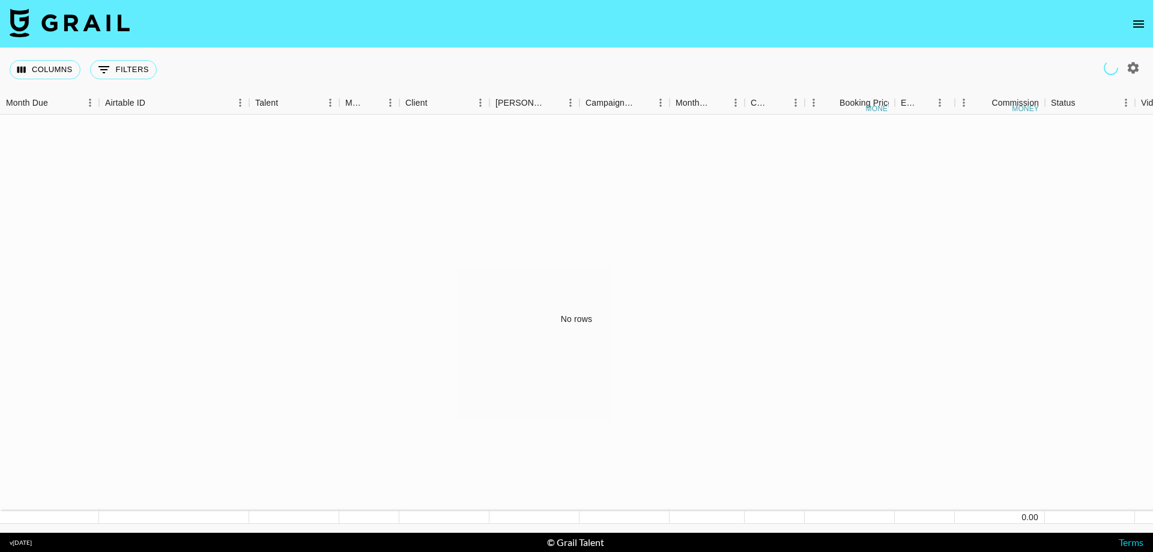
click at [1128, 28] on button "open drawer" at bounding box center [1139, 24] width 24 height 24
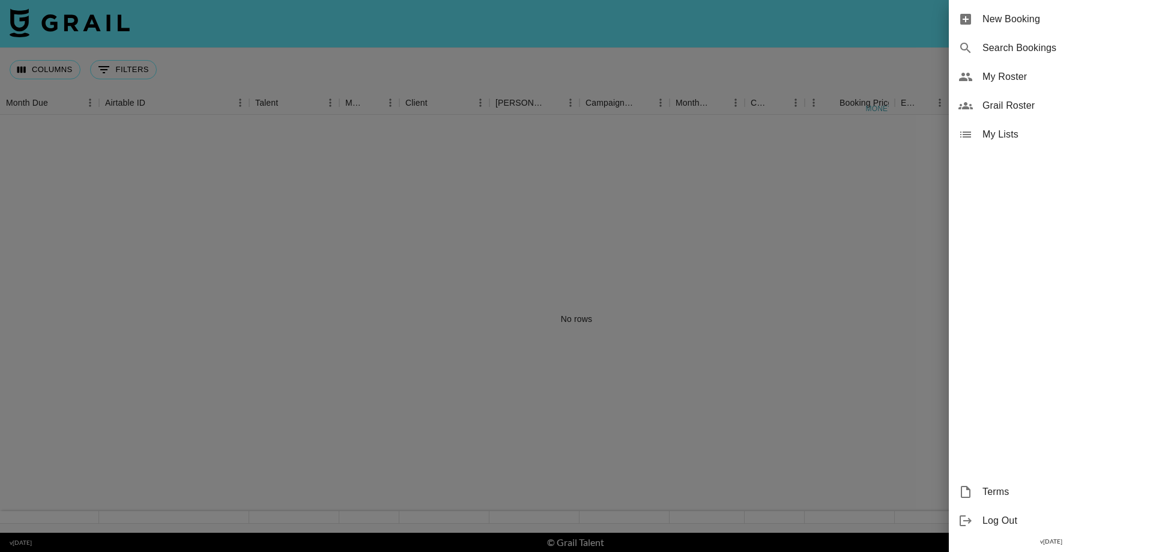
click at [998, 85] on div "My Roster" at bounding box center [1051, 76] width 204 height 29
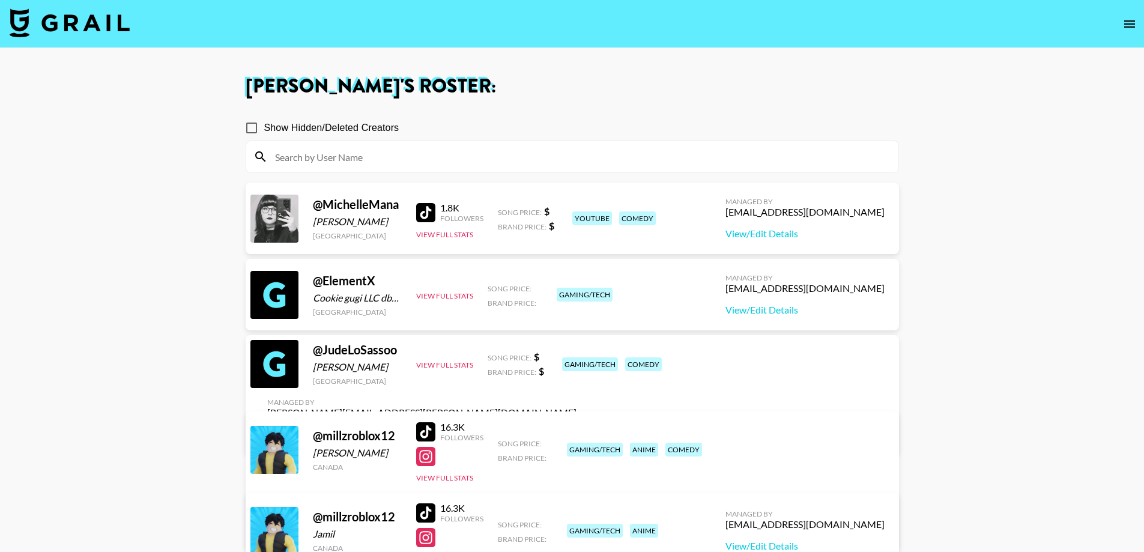
scroll to position [60, 0]
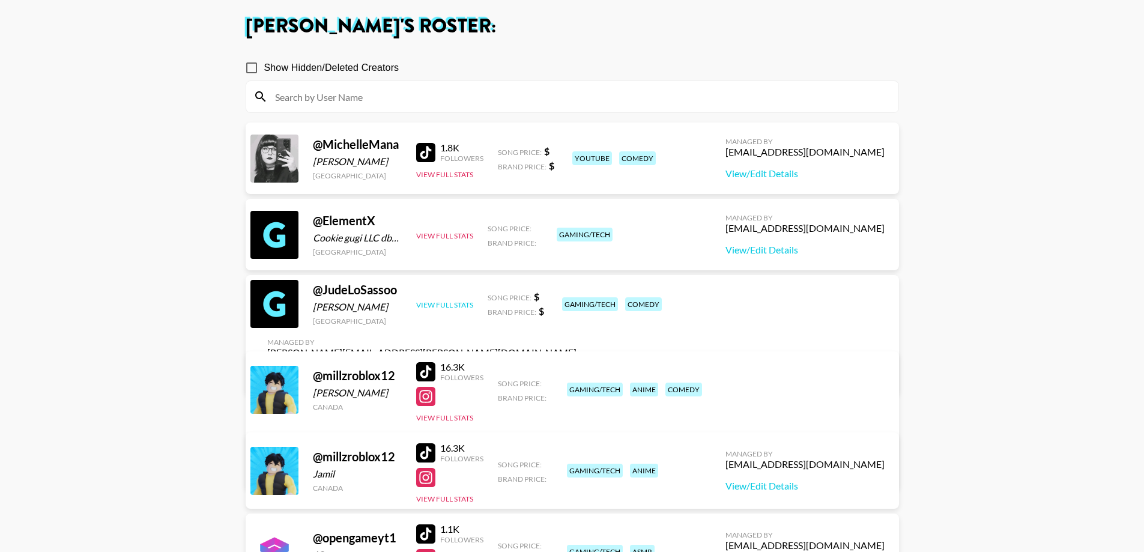
click at [434, 309] on button "View Full Stats" at bounding box center [444, 304] width 57 height 9
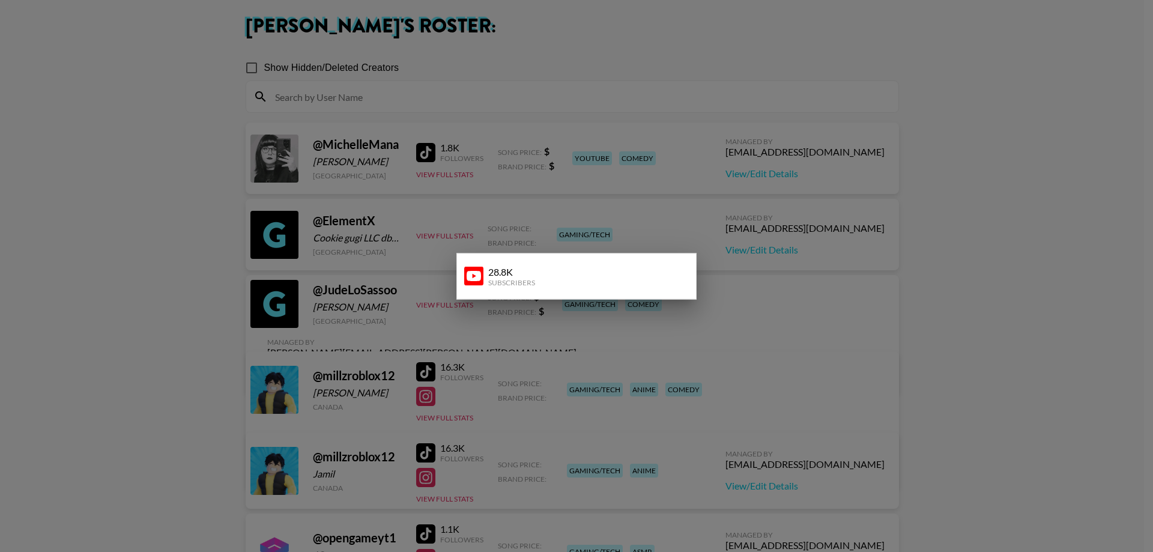
click at [422, 309] on div at bounding box center [576, 276] width 1153 height 552
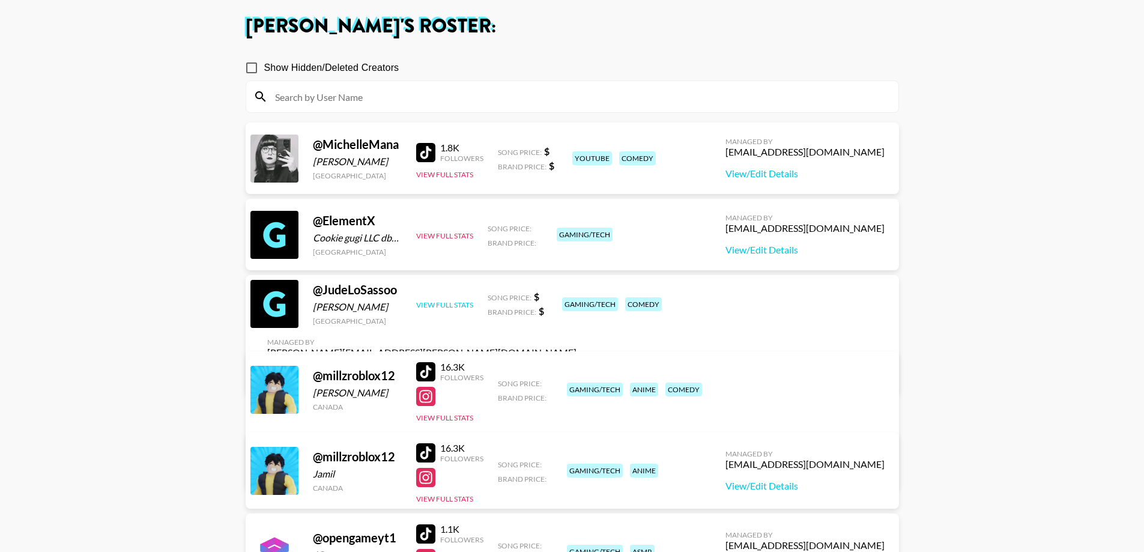
click at [424, 309] on button "View Full Stats" at bounding box center [444, 304] width 57 height 9
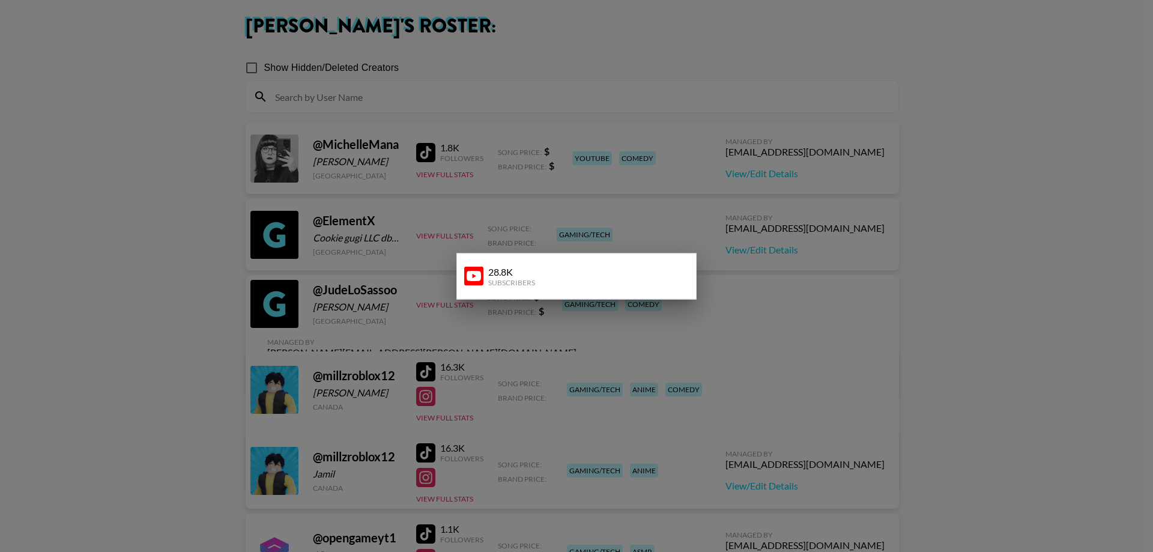
click at [482, 333] on div at bounding box center [576, 276] width 1153 height 552
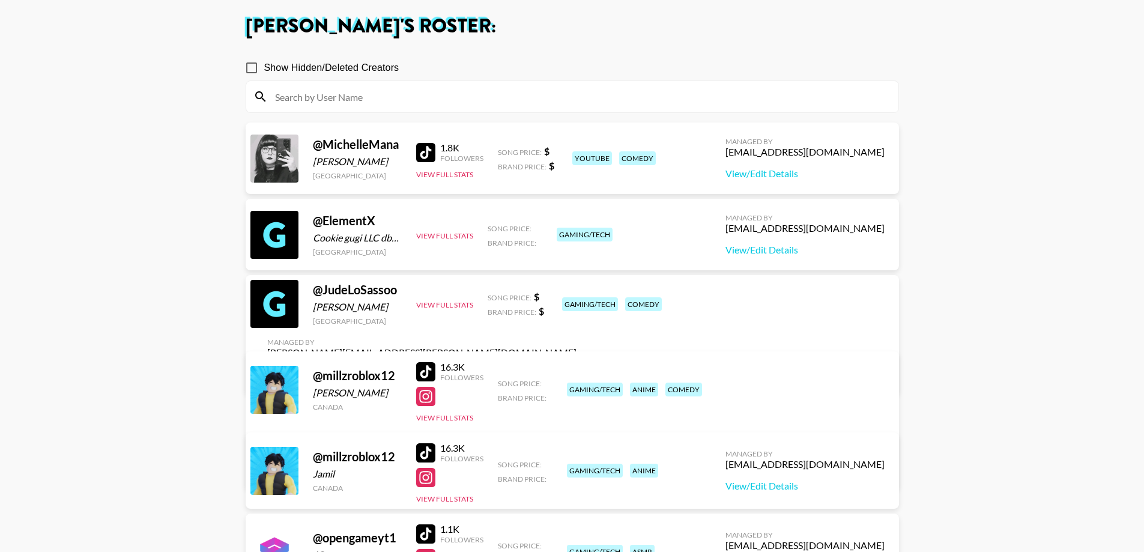
click at [462, 310] on div "View Full Stats" at bounding box center [444, 304] width 57 height 12
click at [460, 309] on button "View Full Stats" at bounding box center [444, 304] width 57 height 9
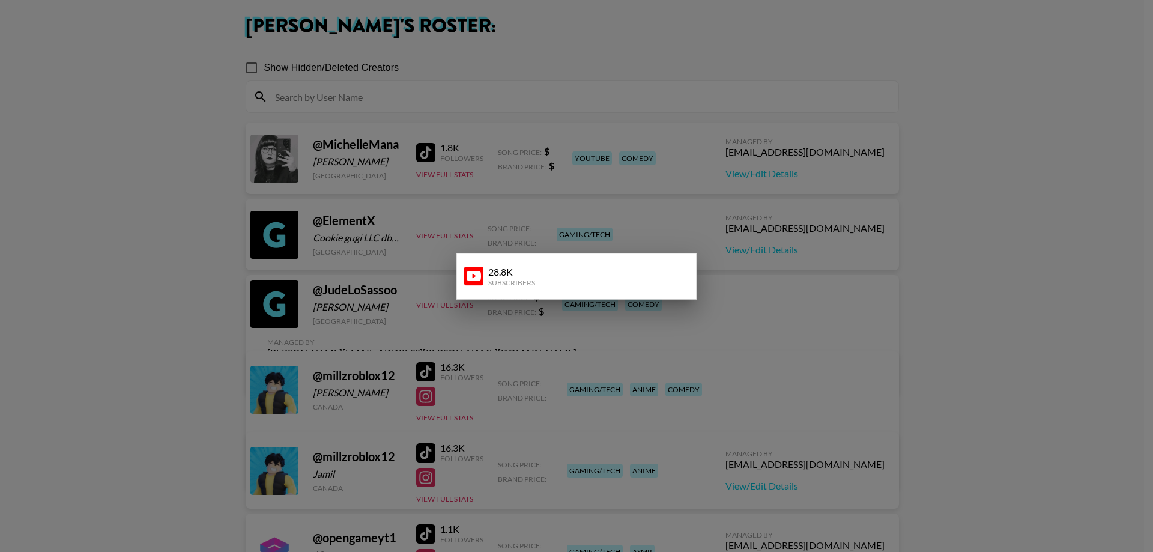
click at [1007, 311] on div at bounding box center [576, 276] width 1153 height 552
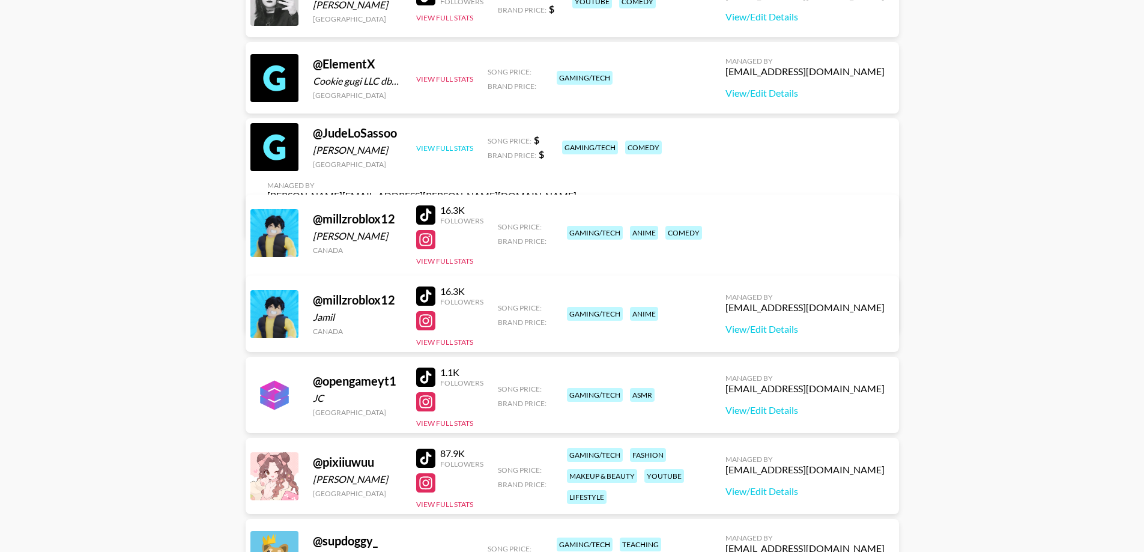
scroll to position [97, 0]
